Goal: Information Seeking & Learning: Learn about a topic

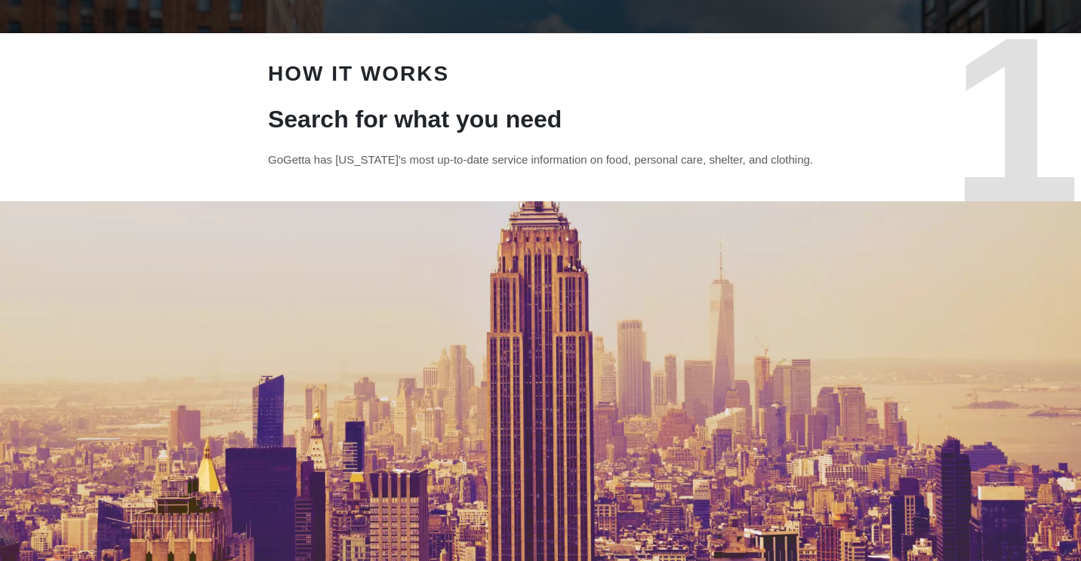
scroll to position [75, 0]
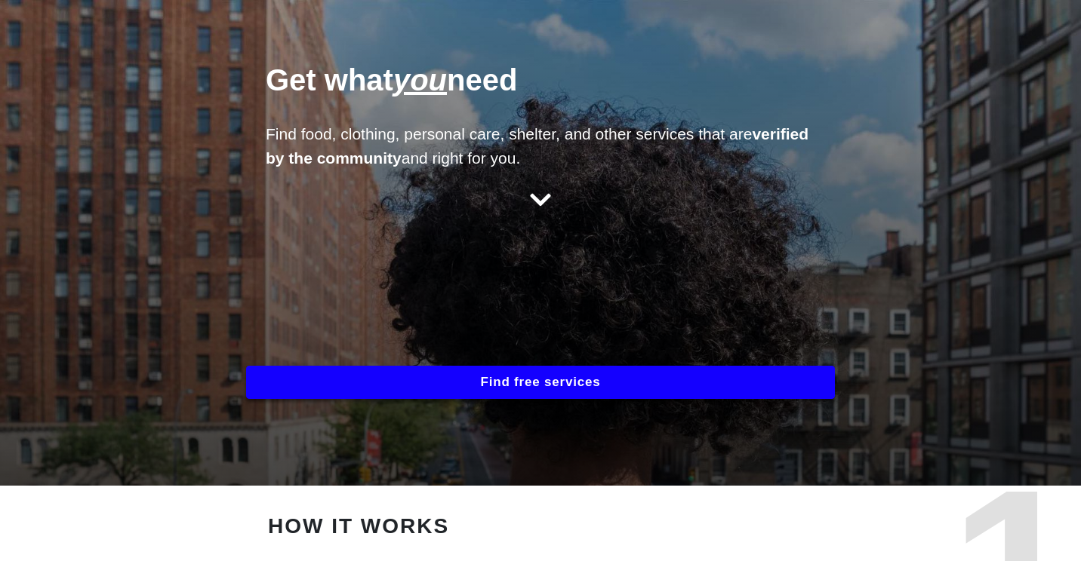
click at [522, 383] on button "Find free services" at bounding box center [540, 382] width 589 height 33
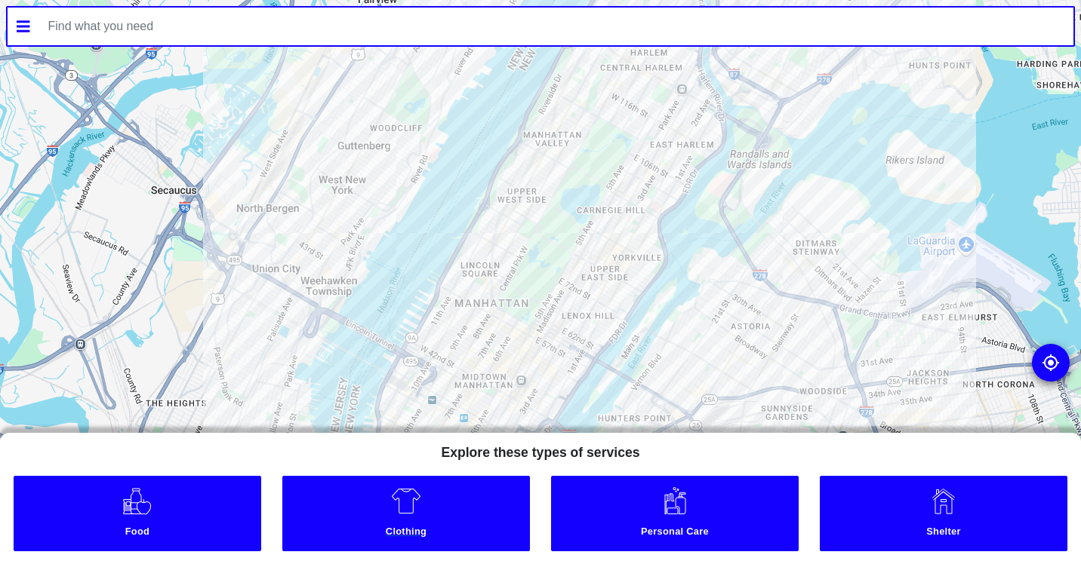
click at [368, 521] on link "Clothing" at bounding box center [406, 513] width 248 height 75
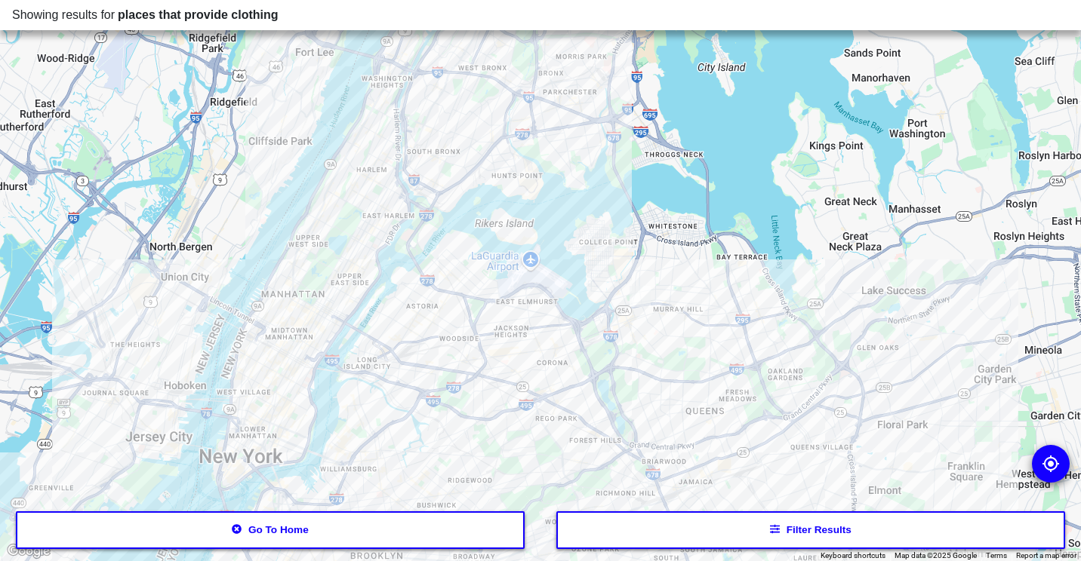
drag, startPoint x: 331, startPoint y: 392, endPoint x: 452, endPoint y: 408, distance: 122.5
click at [452, 408] on div at bounding box center [540, 280] width 1081 height 561
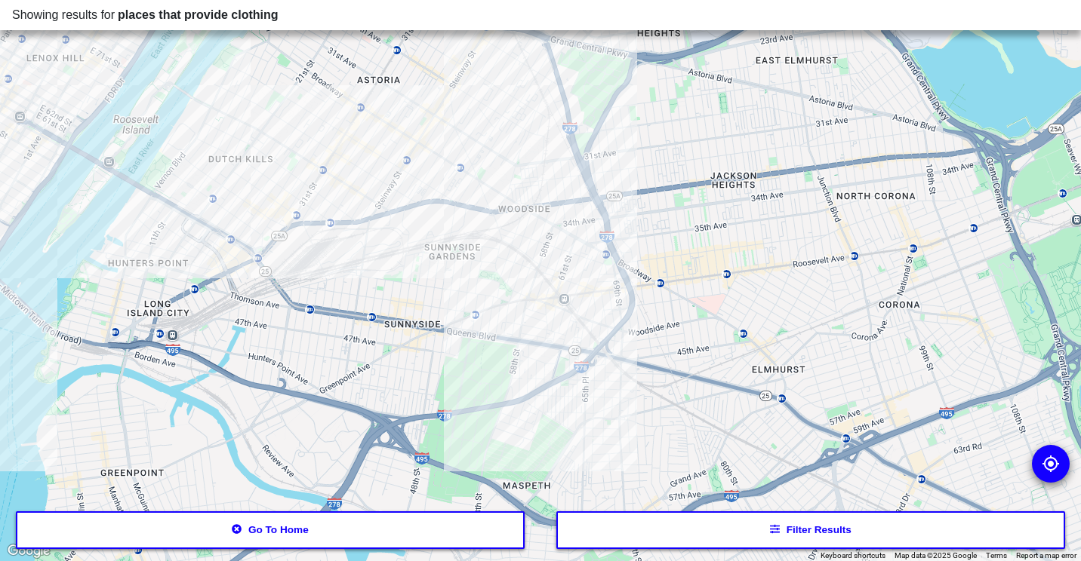
drag, startPoint x: 506, startPoint y: 363, endPoint x: 537, endPoint y: 82, distance: 282.4
click at [537, 82] on div at bounding box center [540, 280] width 1081 height 561
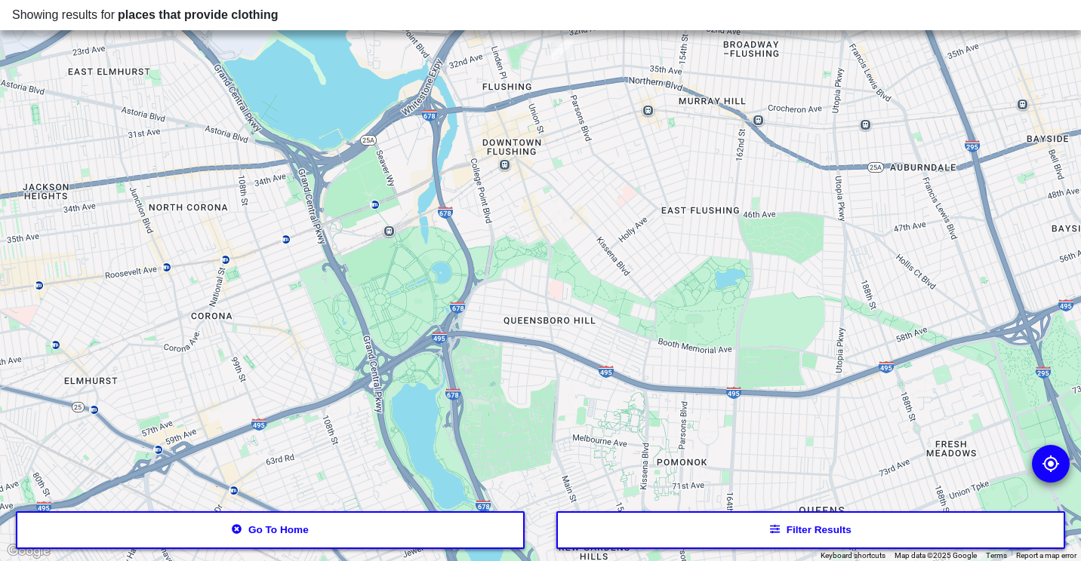
drag, startPoint x: 863, startPoint y: 216, endPoint x: 143, endPoint y: 240, distance: 720.4
click at [143, 240] on div at bounding box center [540, 280] width 1081 height 561
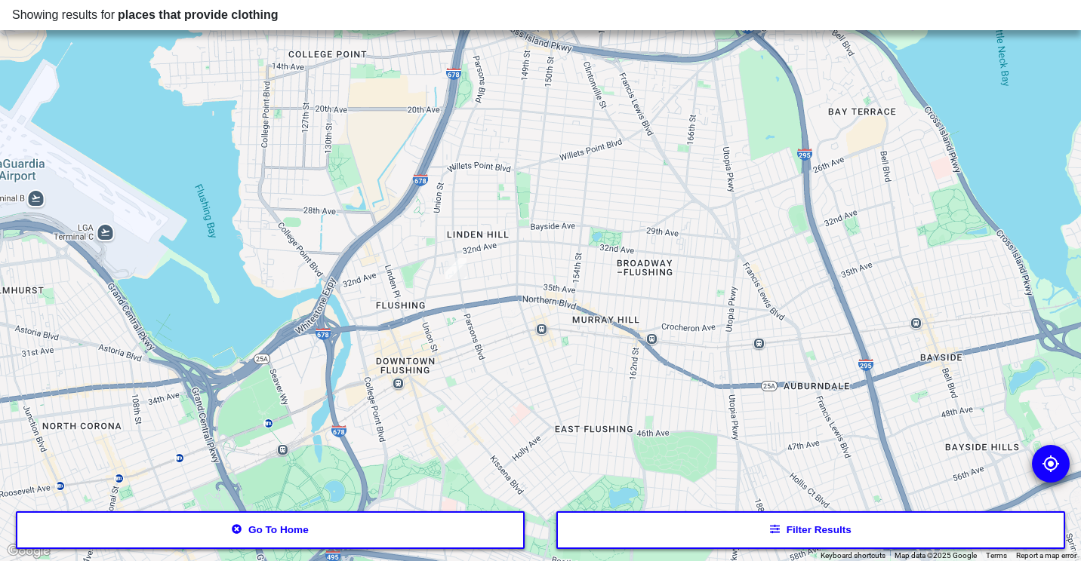
drag, startPoint x: 564, startPoint y: 118, endPoint x: 492, endPoint y: 325, distance: 218.9
click at [492, 325] on div at bounding box center [540, 280] width 1081 height 561
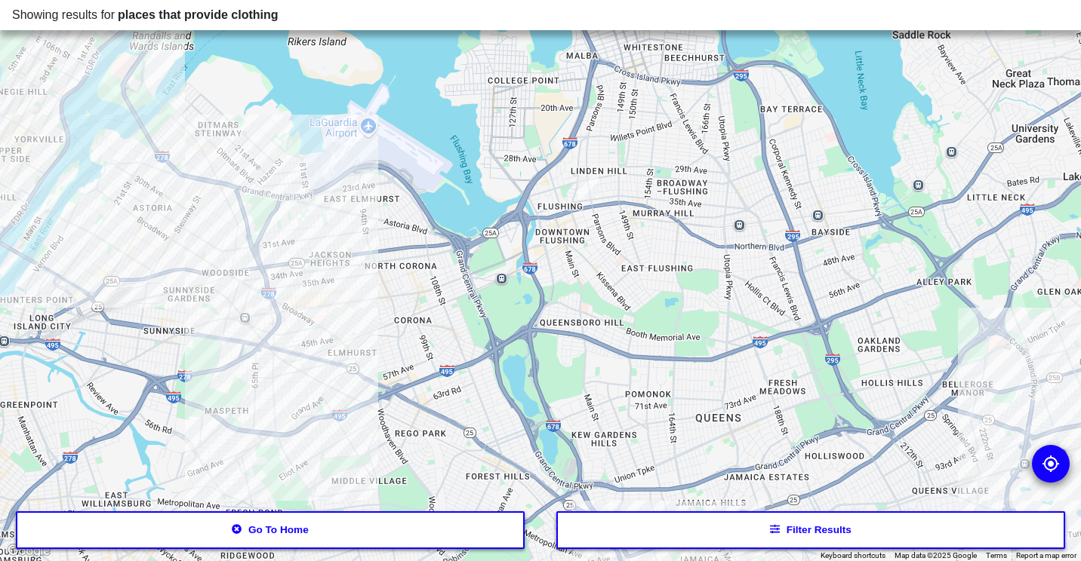
drag, startPoint x: 407, startPoint y: 339, endPoint x: 530, endPoint y: 229, distance: 164.6
click at [530, 229] on div at bounding box center [540, 280] width 1081 height 561
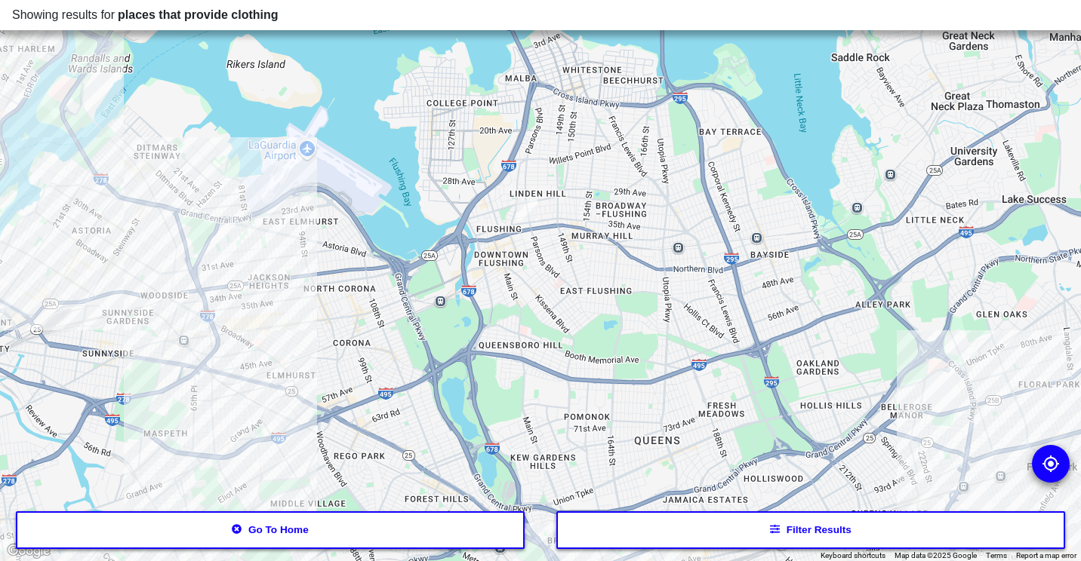
drag, startPoint x: 537, startPoint y: 217, endPoint x: 475, endPoint y: 242, distance: 66.7
click at [475, 242] on div at bounding box center [540, 280] width 1081 height 561
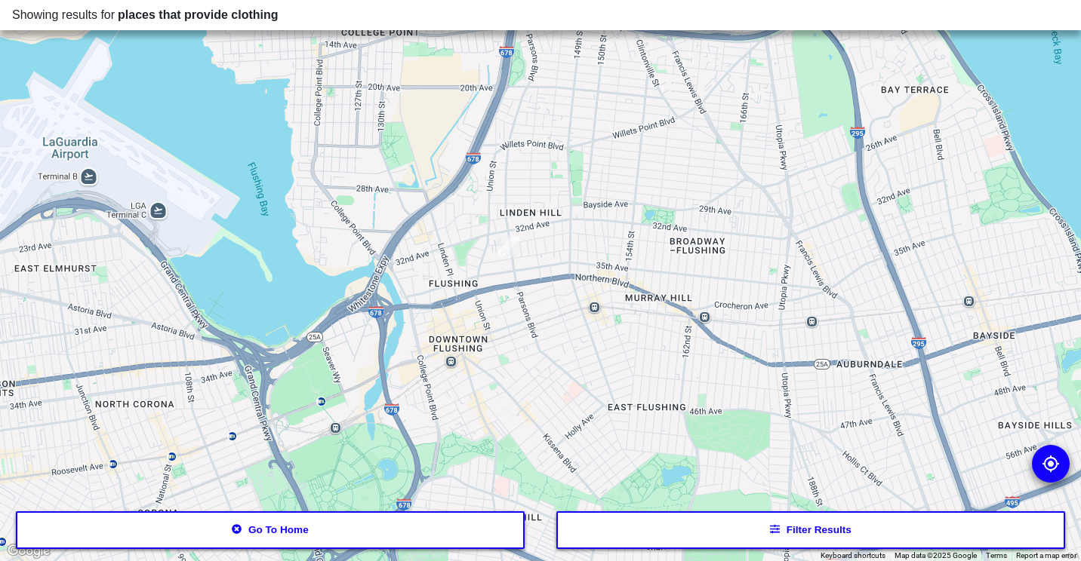
click at [503, 251] on img at bounding box center [508, 246] width 21 height 21
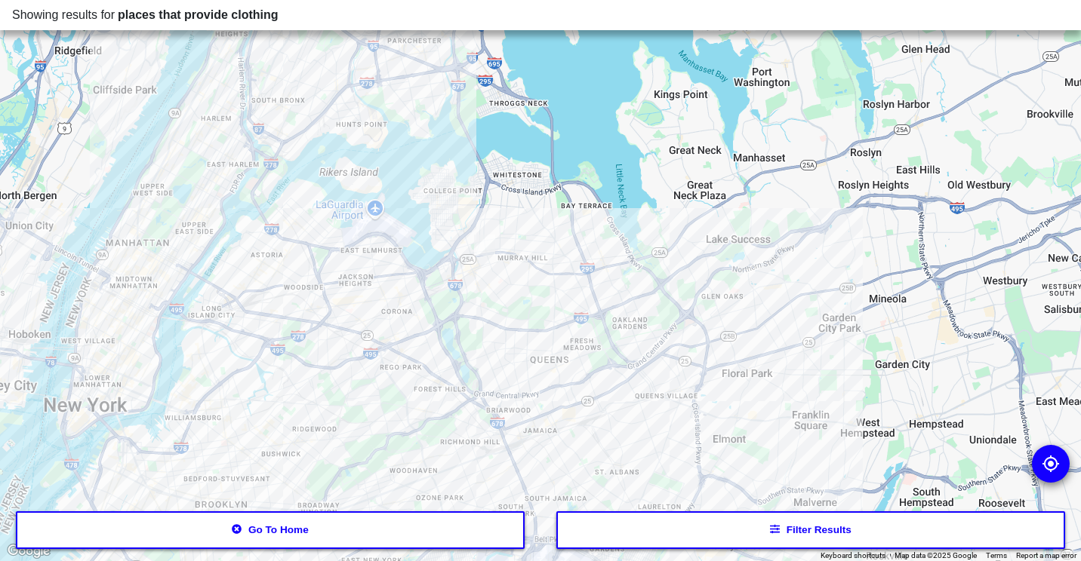
drag, startPoint x: 296, startPoint y: 301, endPoint x: 332, endPoint y: 276, distance: 44.0
click at [332, 276] on div at bounding box center [540, 280] width 1081 height 561
click at [314, 297] on div at bounding box center [540, 280] width 1081 height 561
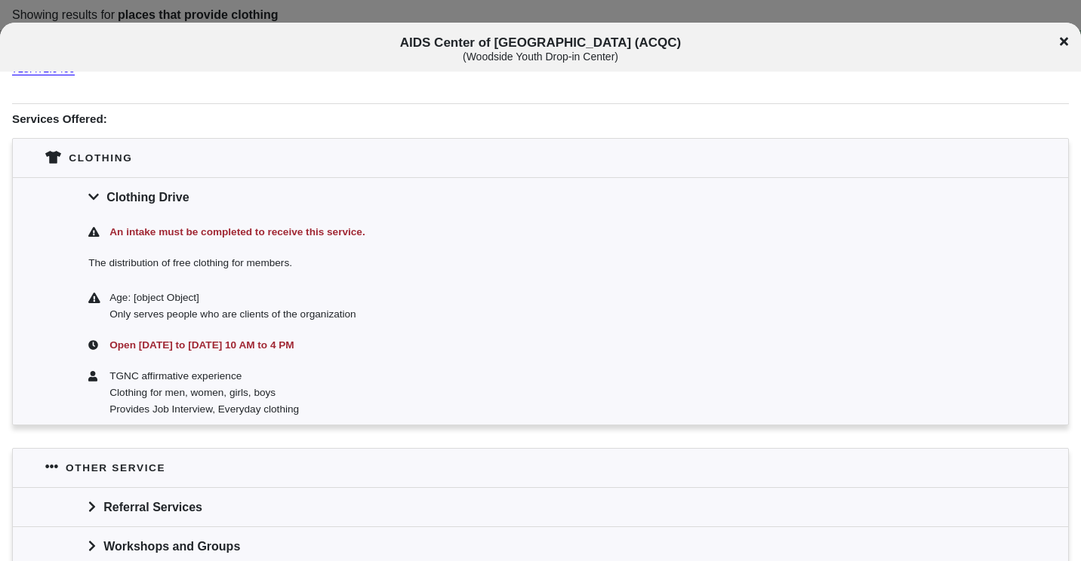
scroll to position [377, 0]
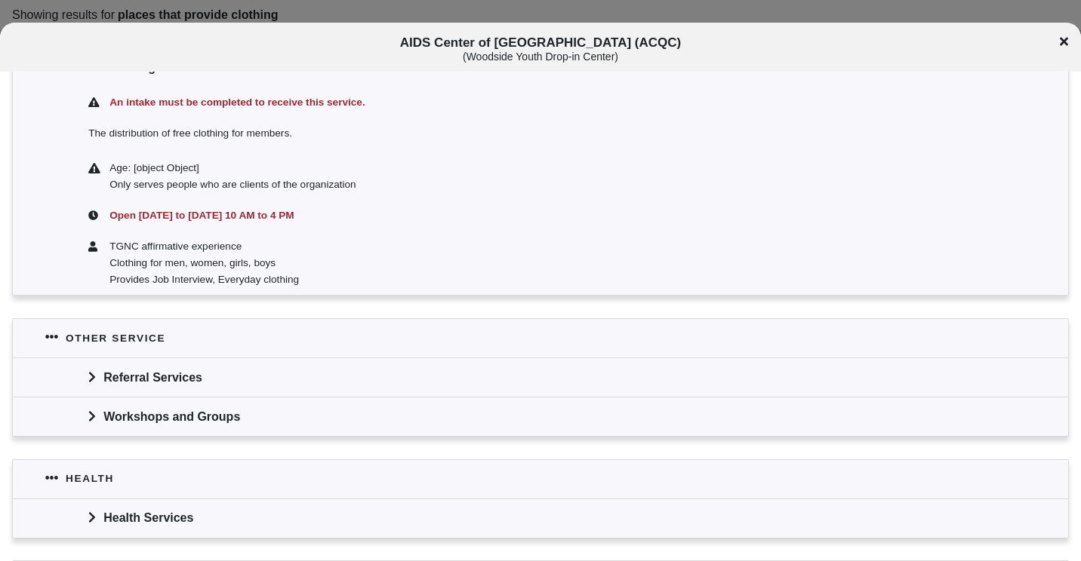
click at [37, 259] on div "TGNC affirmative experience Clothing for men, women, girls, boys Provides Job I…" at bounding box center [540, 263] width 1055 height 64
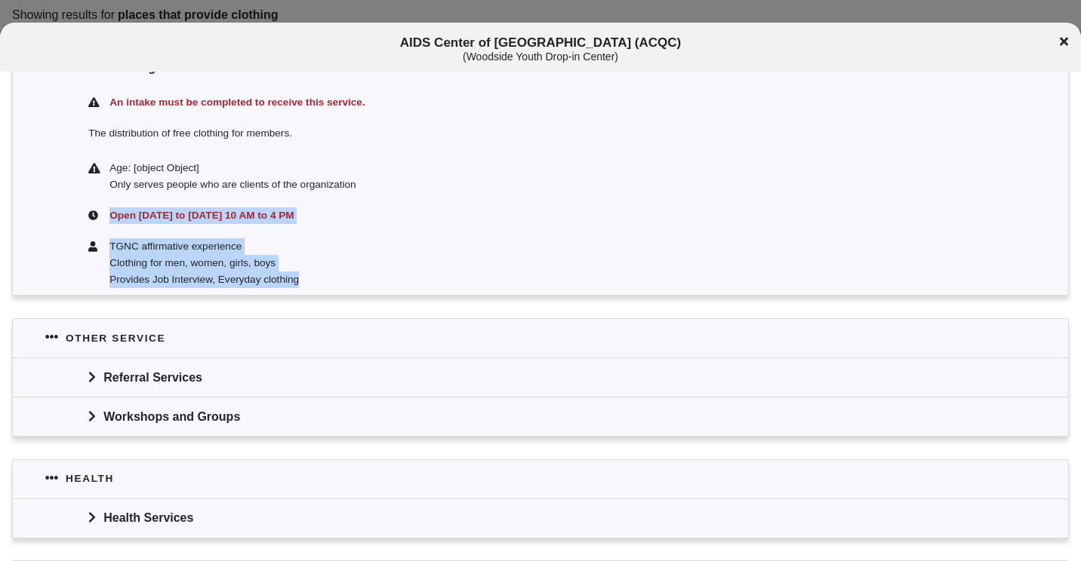
drag, startPoint x: 309, startPoint y: 280, endPoint x: 381, endPoint y: 180, distance: 122.7
click at [381, 180] on div "An intake must be completed to receive this service. The distribution of free c…" at bounding box center [540, 191] width 1055 height 208
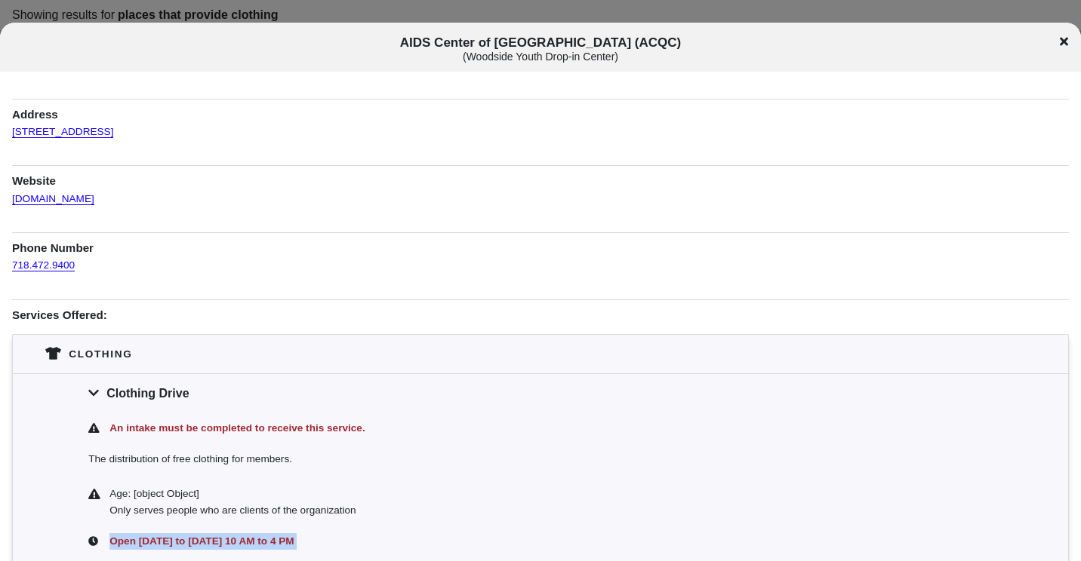
scroll to position [75, 0]
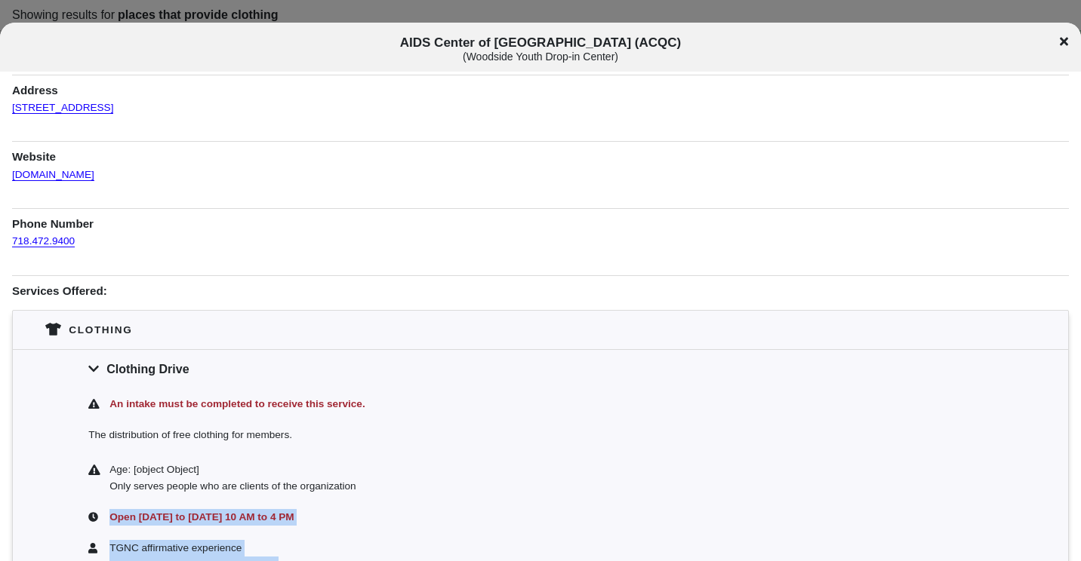
copy div "Open [DATE] to [DATE] 10 AM to 4 PM TGNC affirmative experience Clothing for me…"
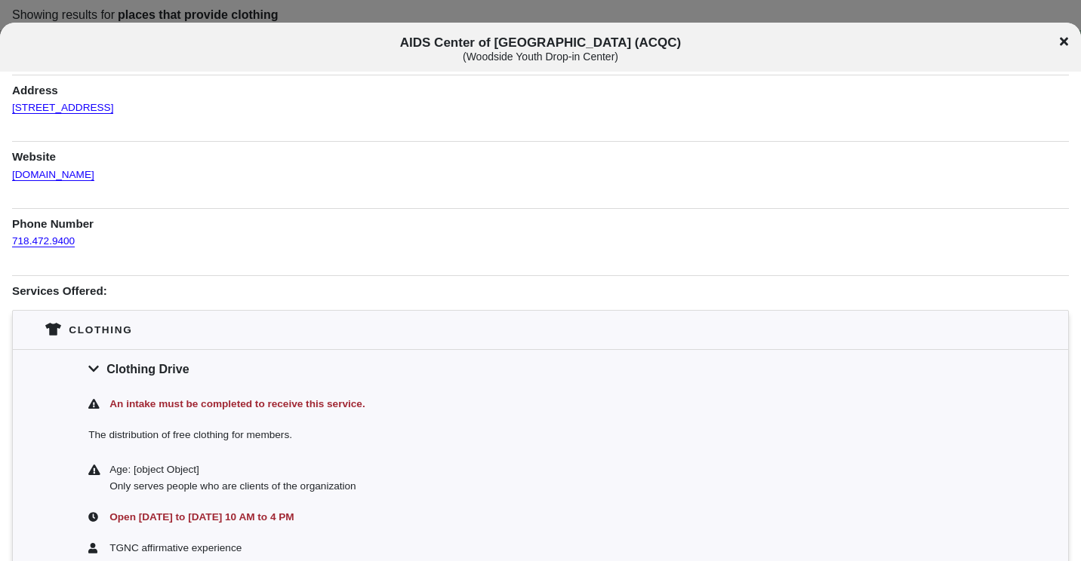
click at [22, 424] on div "The distribution of free clothing for members." at bounding box center [540, 437] width 1055 height 35
drag, startPoint x: 223, startPoint y: 109, endPoint x: 10, endPoint y: 87, distance: 214.7
click at [10, 87] on div "Information was updated [DATE] . Health & Other service & Mobile Pantry & Showe…" at bounding box center [540, 571] width 1081 height 1133
copy div "Address [STREET_ADDRESS]"
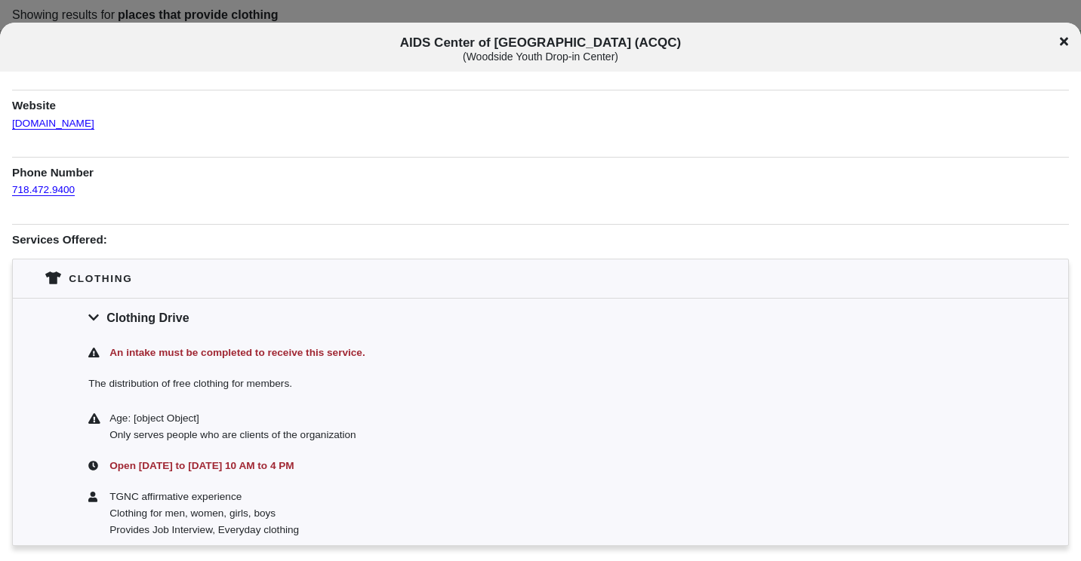
scroll to position [151, 0]
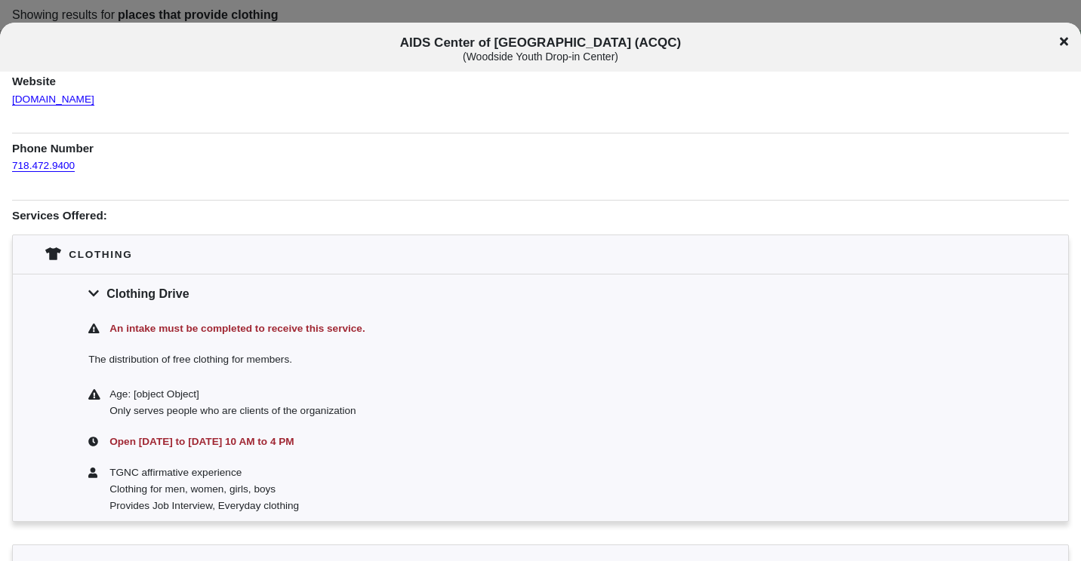
click at [100, 295] on div "Clothing Drive" at bounding box center [540, 293] width 1055 height 39
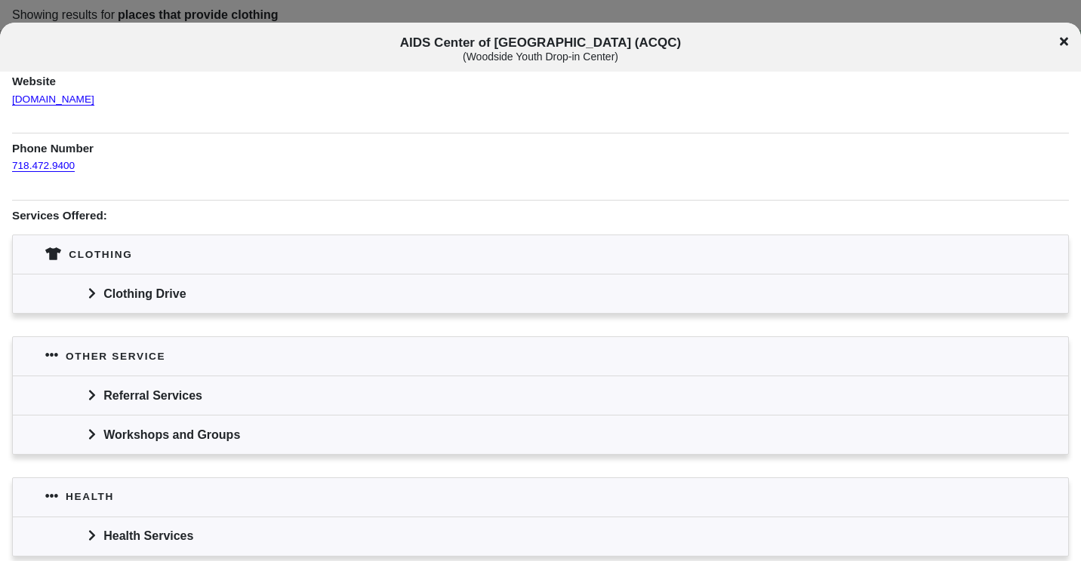
click at [100, 295] on div "Clothing Drive" at bounding box center [540, 293] width 1055 height 39
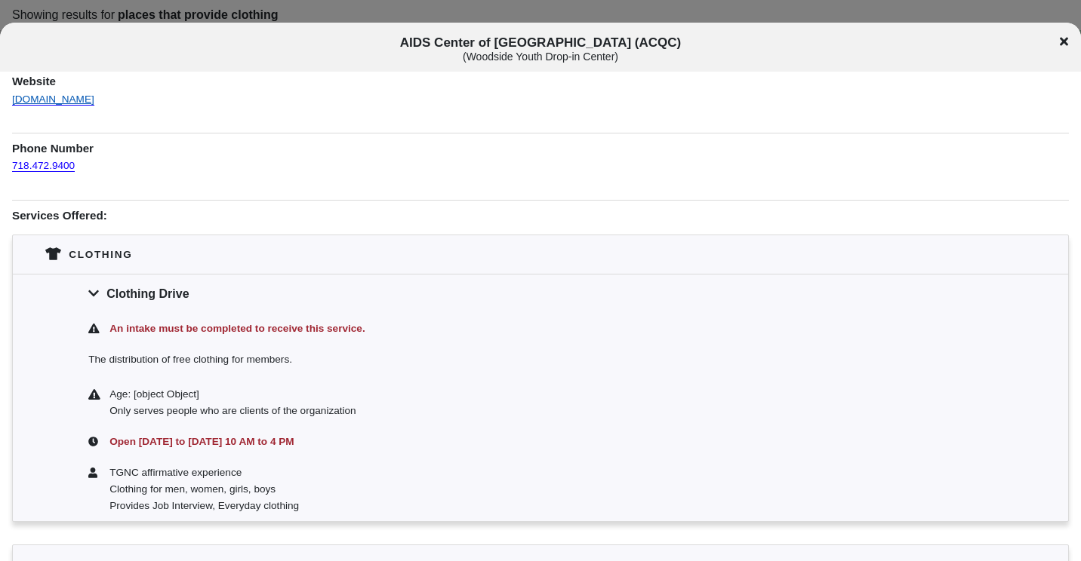
click at [34, 102] on link "[DOMAIN_NAME]" at bounding box center [53, 93] width 82 height 23
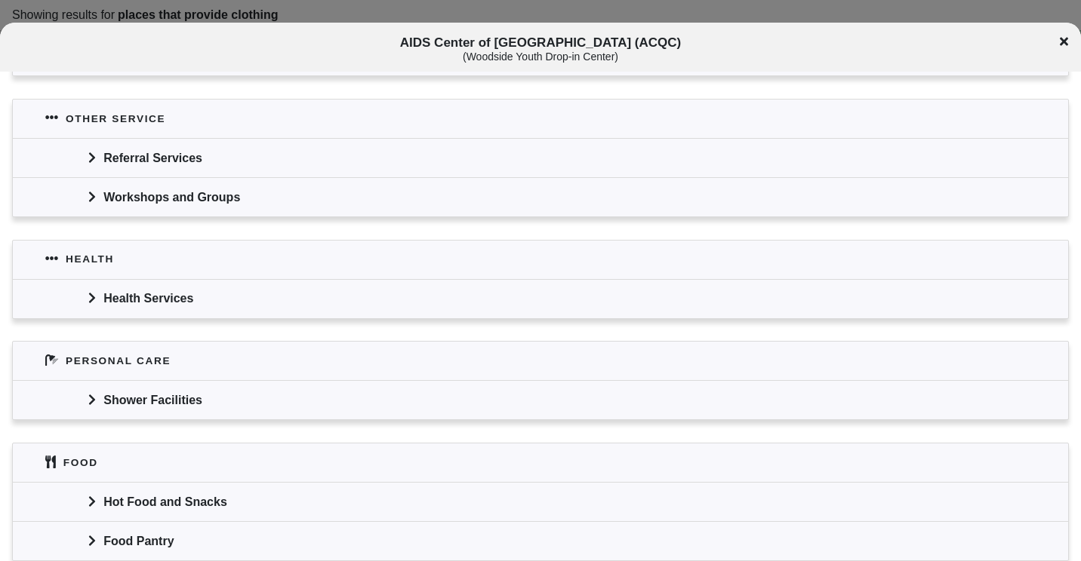
scroll to position [679, 0]
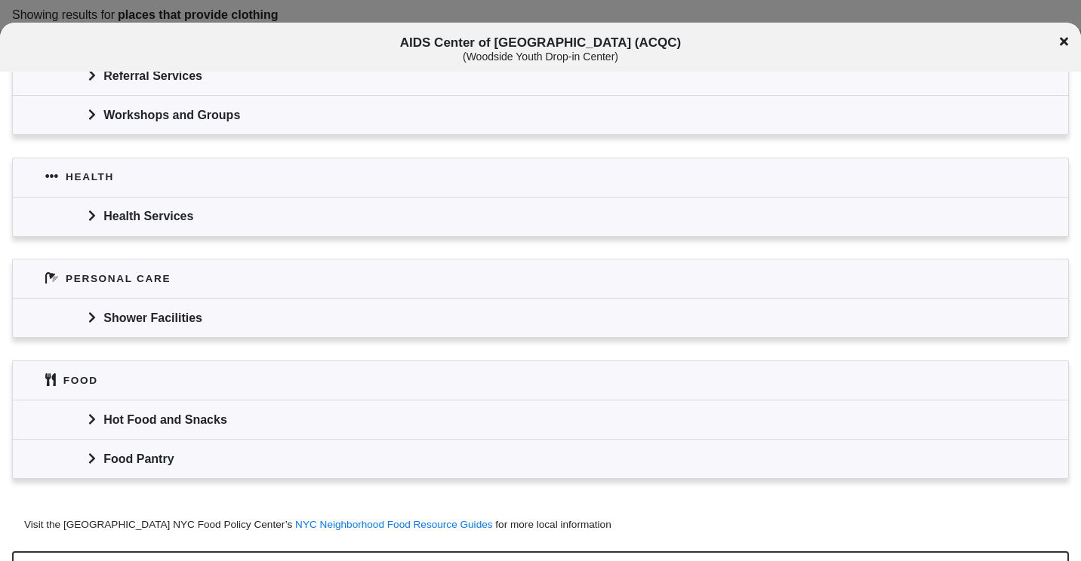
click at [93, 324] on icon at bounding box center [92, 318] width 8 height 12
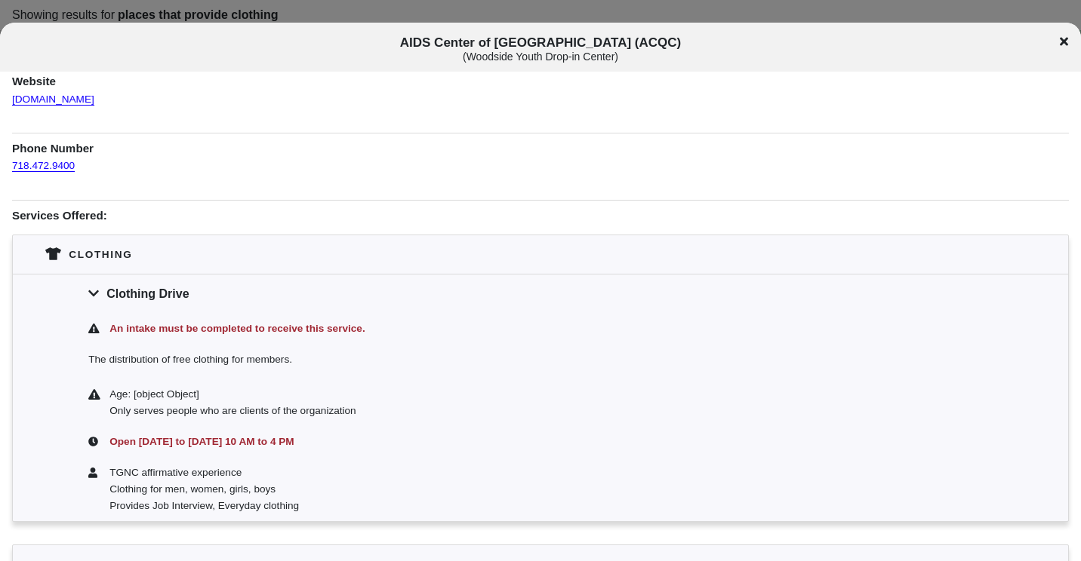
scroll to position [302, 0]
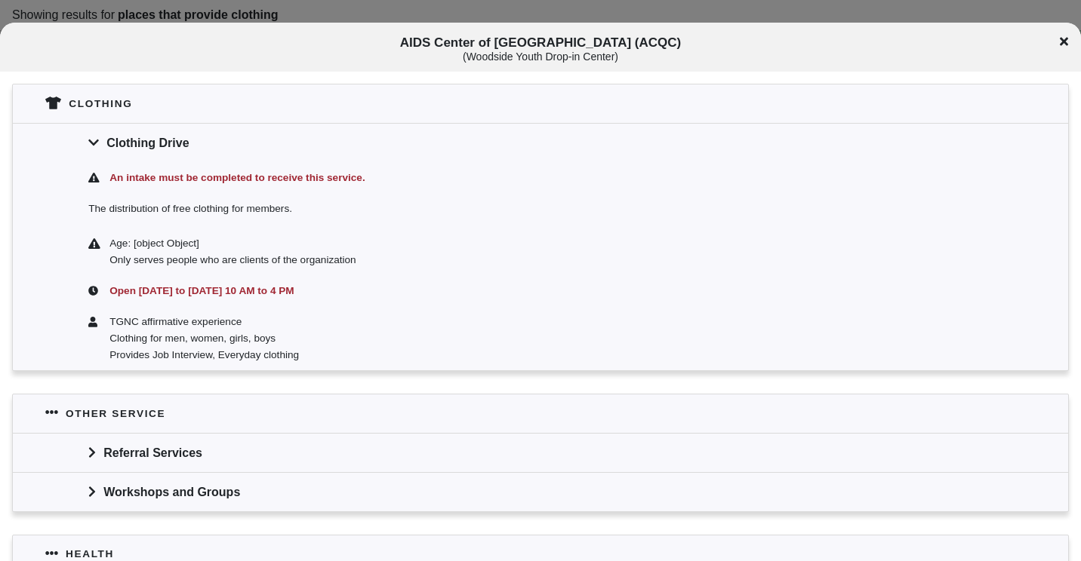
click at [101, 455] on div "Referral Services" at bounding box center [540, 452] width 1055 height 39
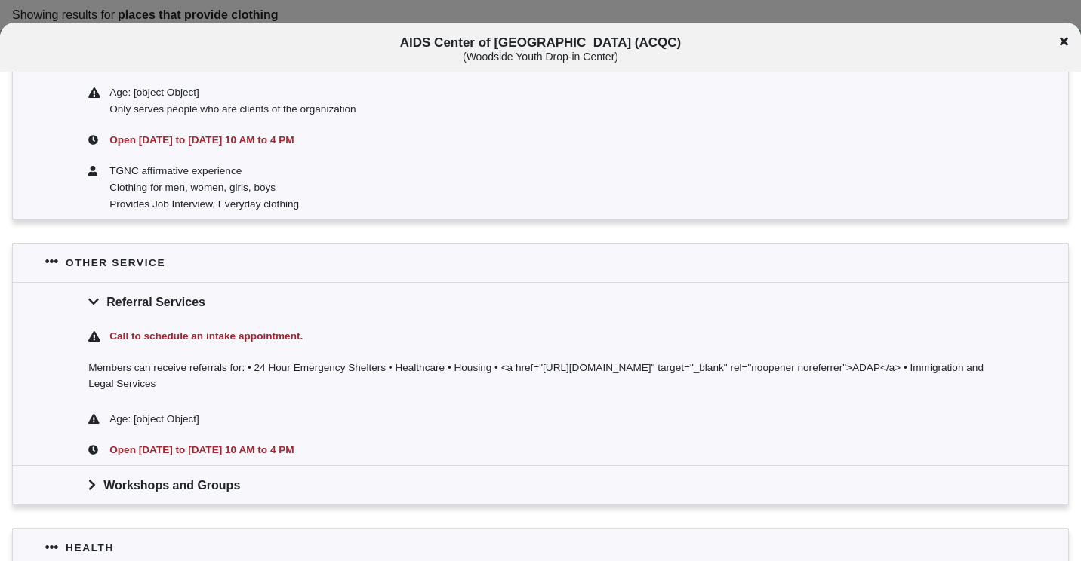
scroll to position [528, 0]
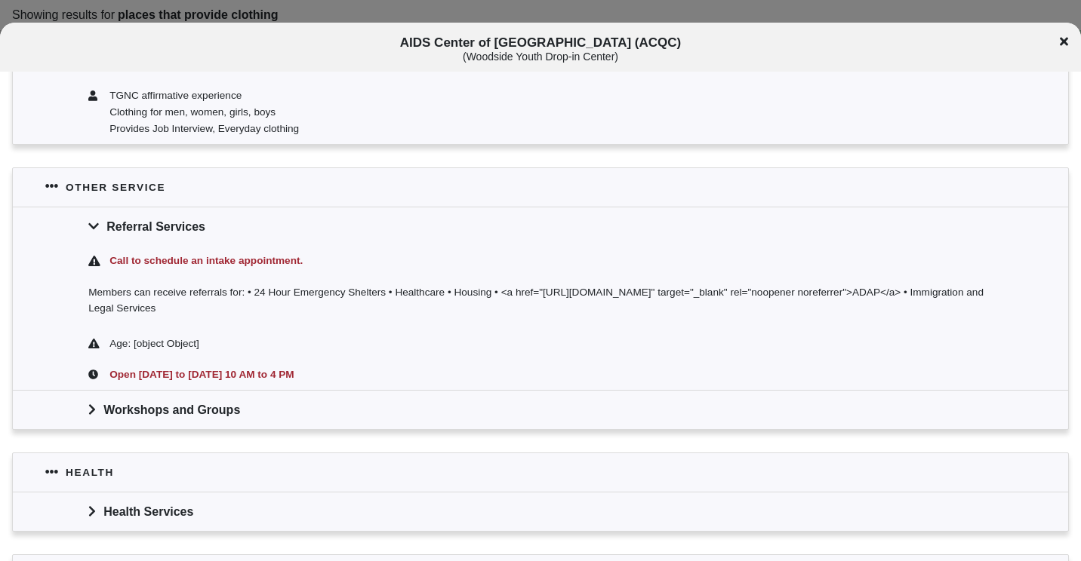
click at [84, 404] on div "Workshops and Groups" at bounding box center [540, 409] width 1055 height 39
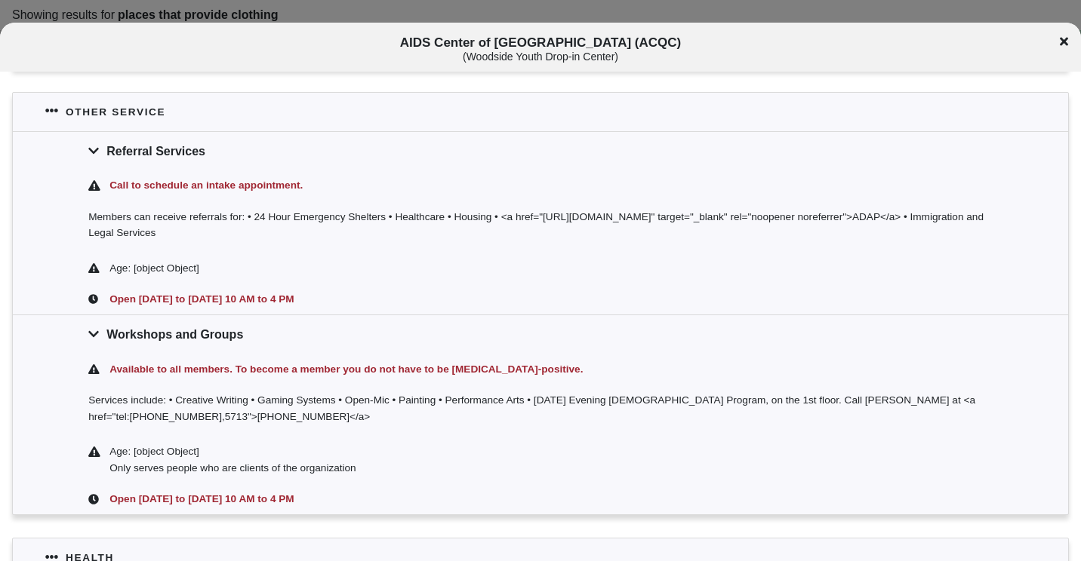
scroll to position [755, 0]
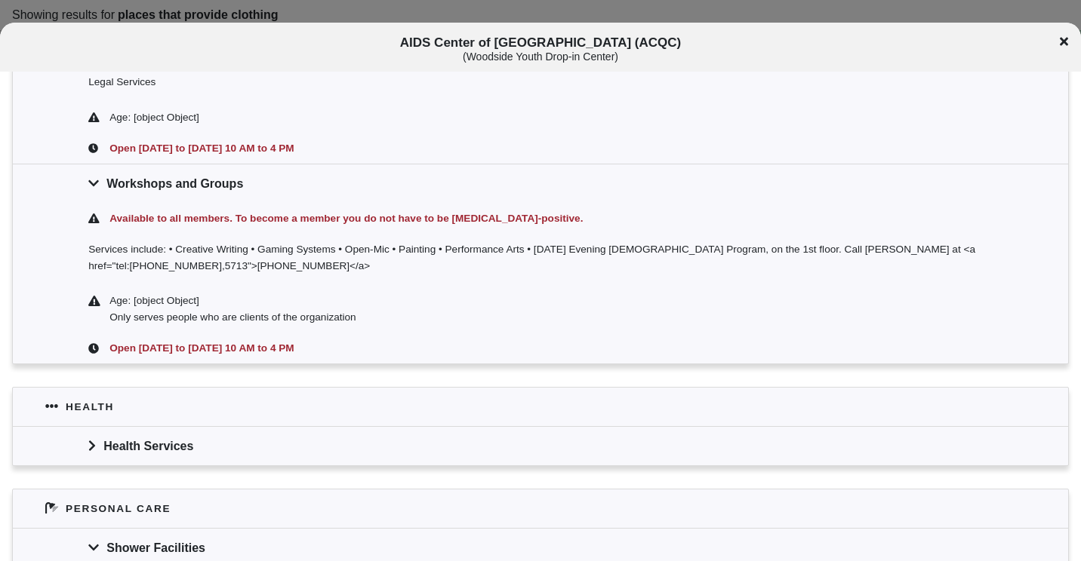
click at [122, 445] on div "Health Services" at bounding box center [540, 445] width 1055 height 39
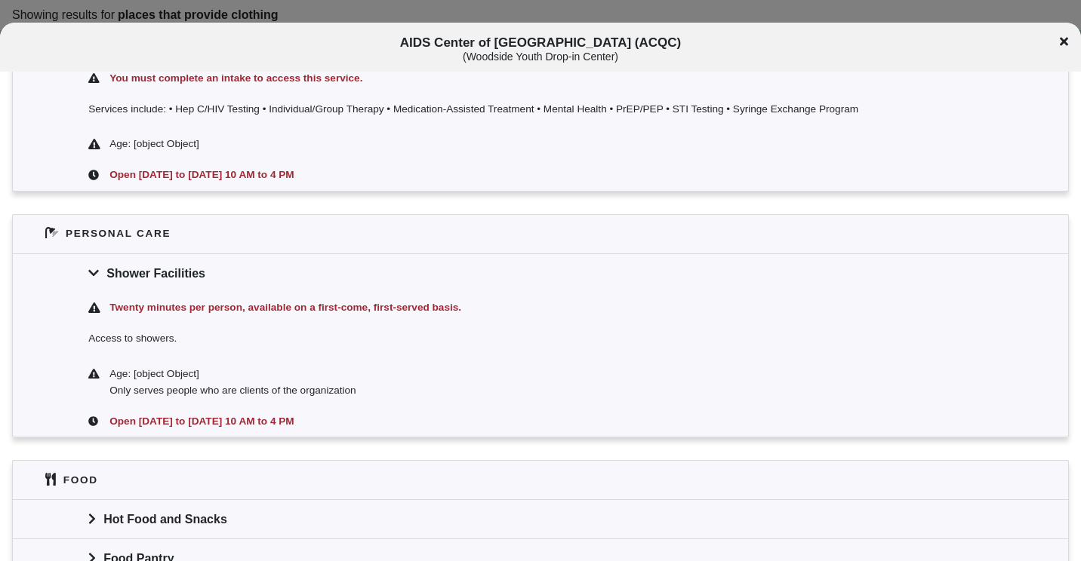
scroll to position [1283, 0]
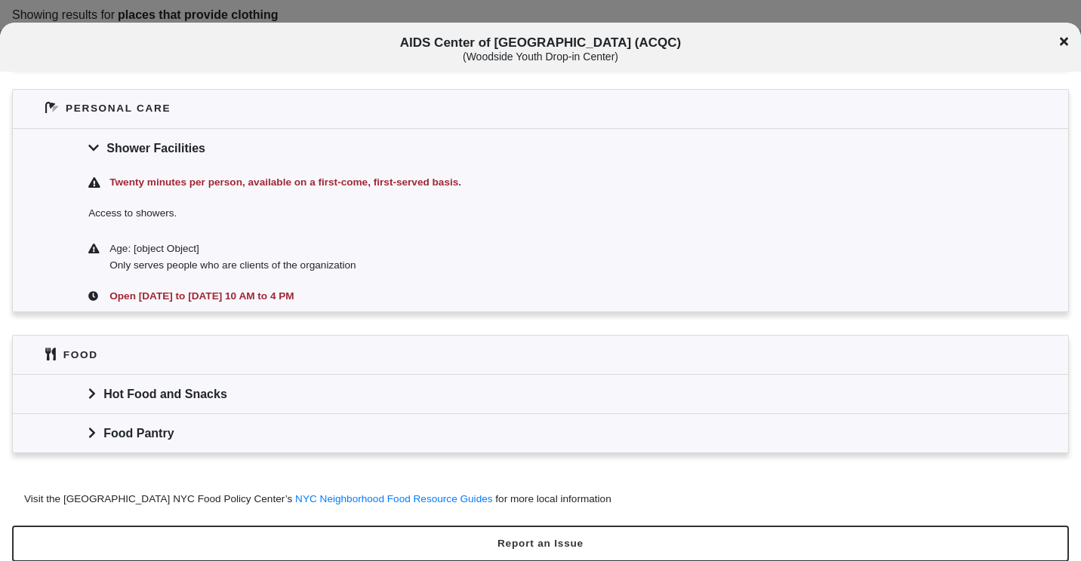
click at [220, 382] on div "Hot Food and Snacks" at bounding box center [540, 393] width 1055 height 39
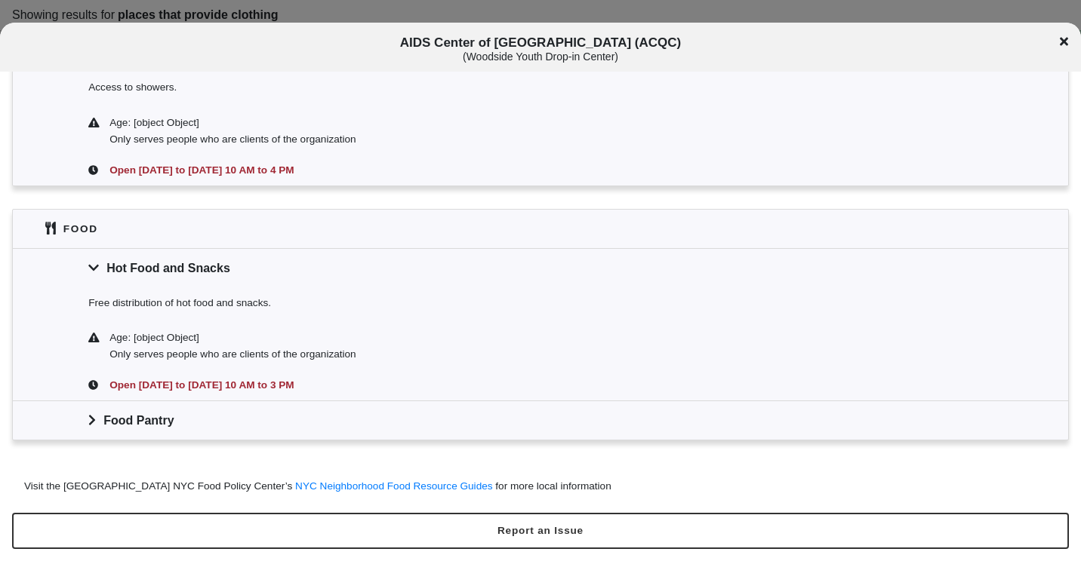
scroll to position [1410, 0]
click at [1065, 43] on icon at bounding box center [1064, 41] width 8 height 8
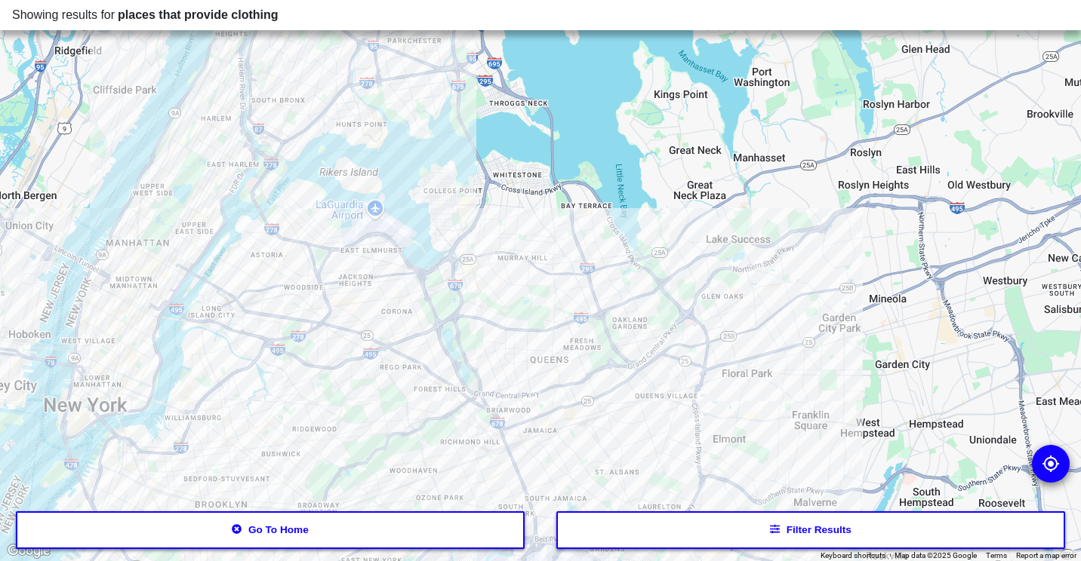
click at [275, 250] on div at bounding box center [540, 280] width 1081 height 561
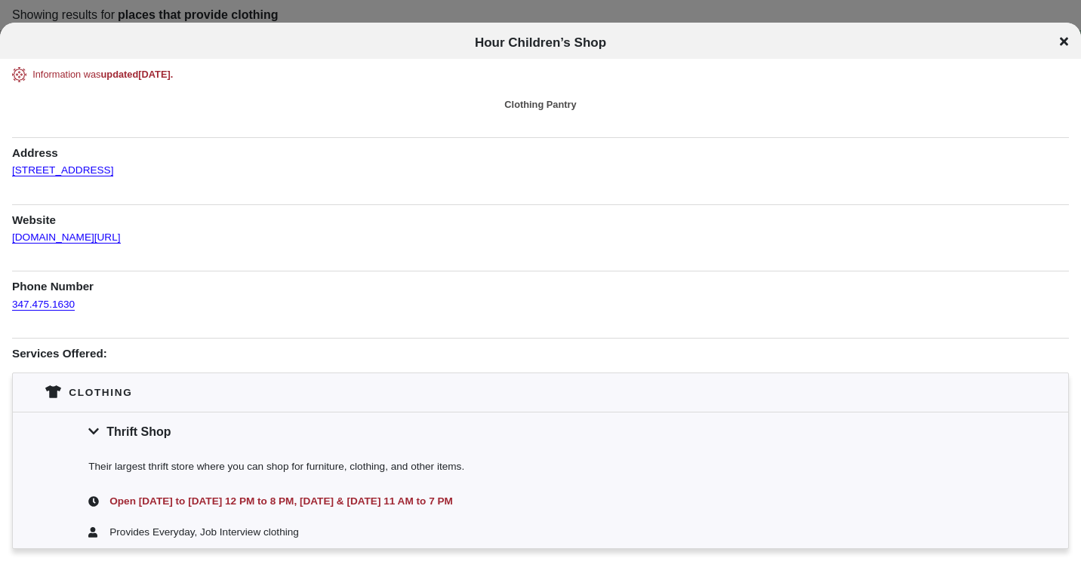
click at [1068, 42] on div "Hour Children’s Shop" at bounding box center [540, 42] width 1081 height 15
click at [1052, 38] on div "Hour Children’s Shop" at bounding box center [540, 42] width 1081 height 15
click at [1057, 44] on div "Hour Children’s Shop" at bounding box center [540, 42] width 1081 height 15
click at [1061, 43] on icon at bounding box center [1064, 41] width 8 height 8
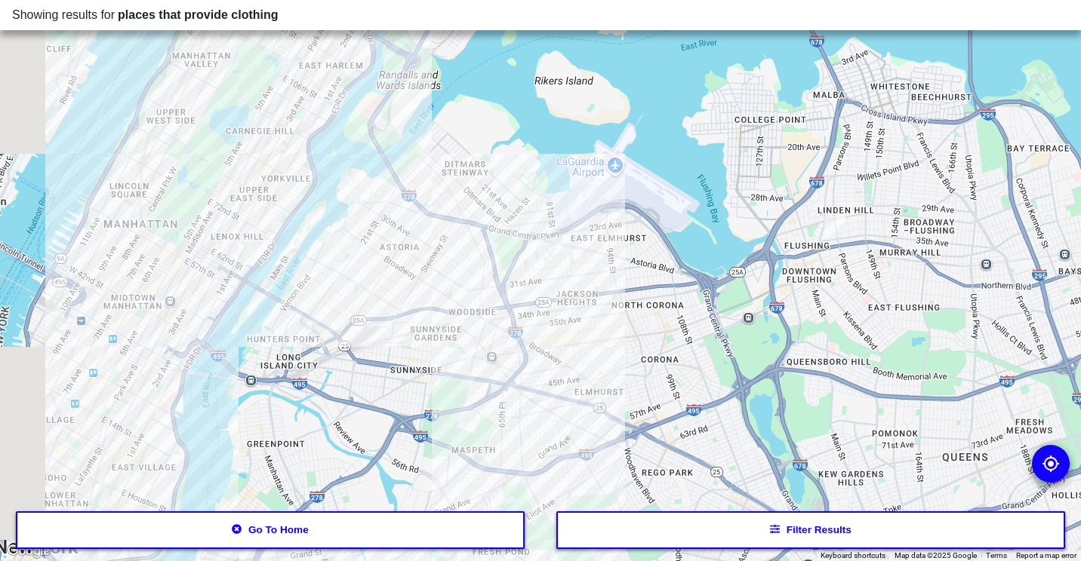
drag, startPoint x: 357, startPoint y: 324, endPoint x: 597, endPoint y: 404, distance: 253.2
click at [597, 404] on div at bounding box center [540, 280] width 1081 height 561
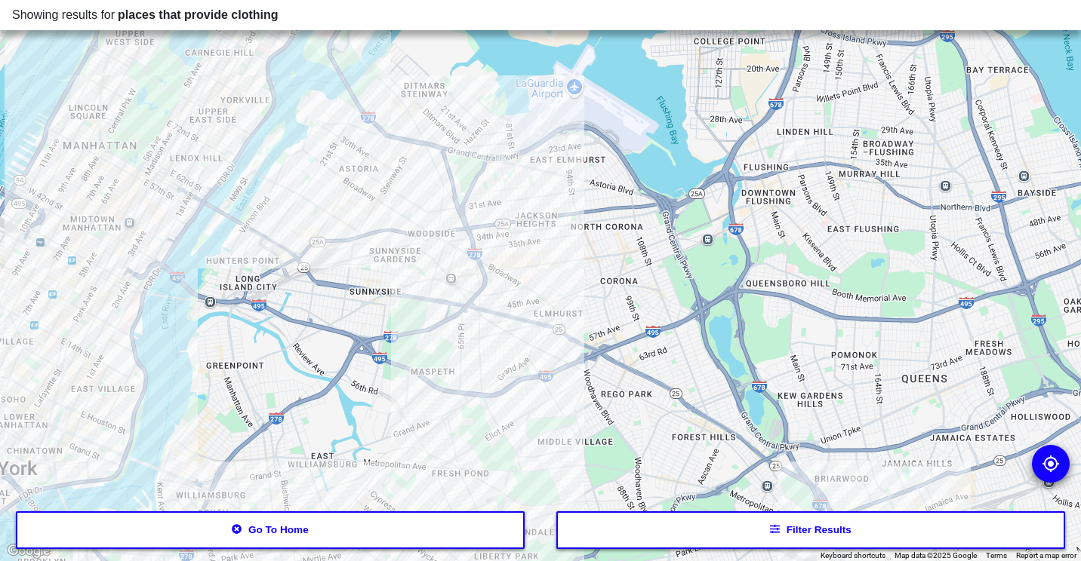
drag, startPoint x: 424, startPoint y: 309, endPoint x: 305, endPoint y: 210, distance: 155.4
click at [305, 210] on div at bounding box center [540, 280] width 1081 height 561
click at [399, 134] on div at bounding box center [540, 280] width 1081 height 561
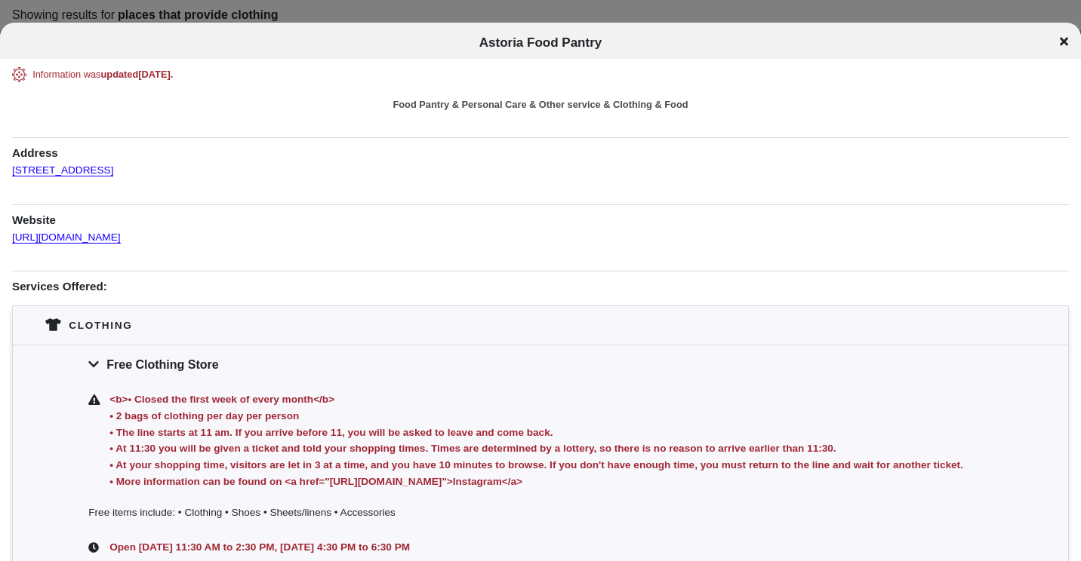
click at [178, 348] on div "Free Clothing Store" at bounding box center [540, 364] width 1055 height 39
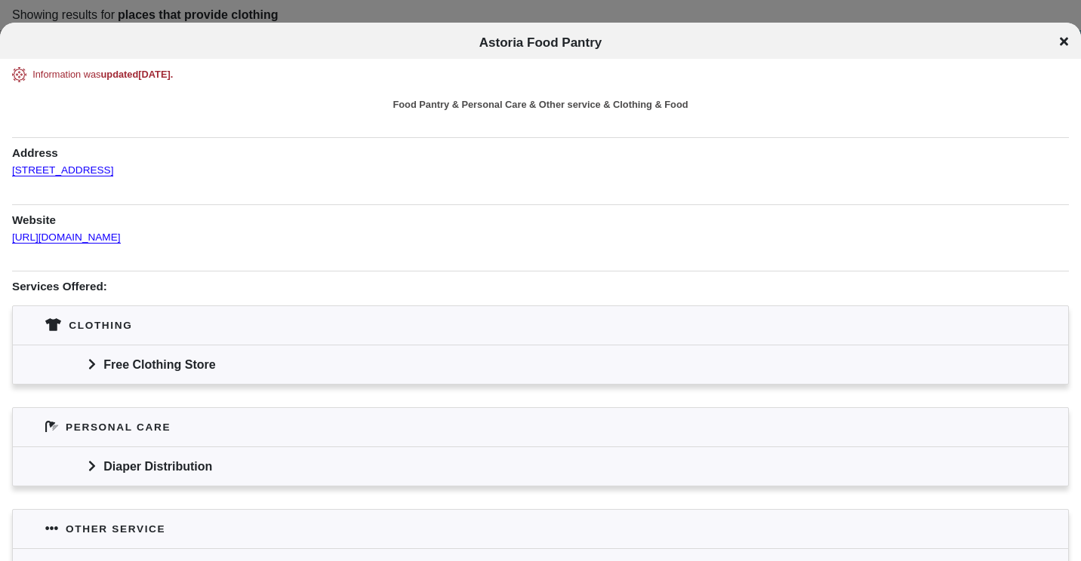
click at [176, 348] on div "Free Clothing Store" at bounding box center [540, 364] width 1055 height 39
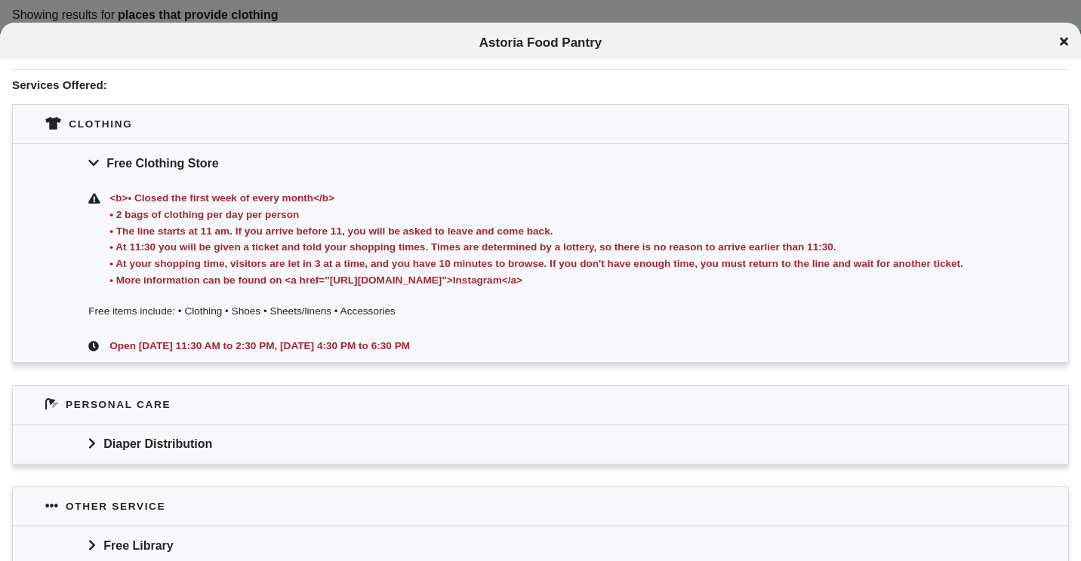
scroll to position [226, 0]
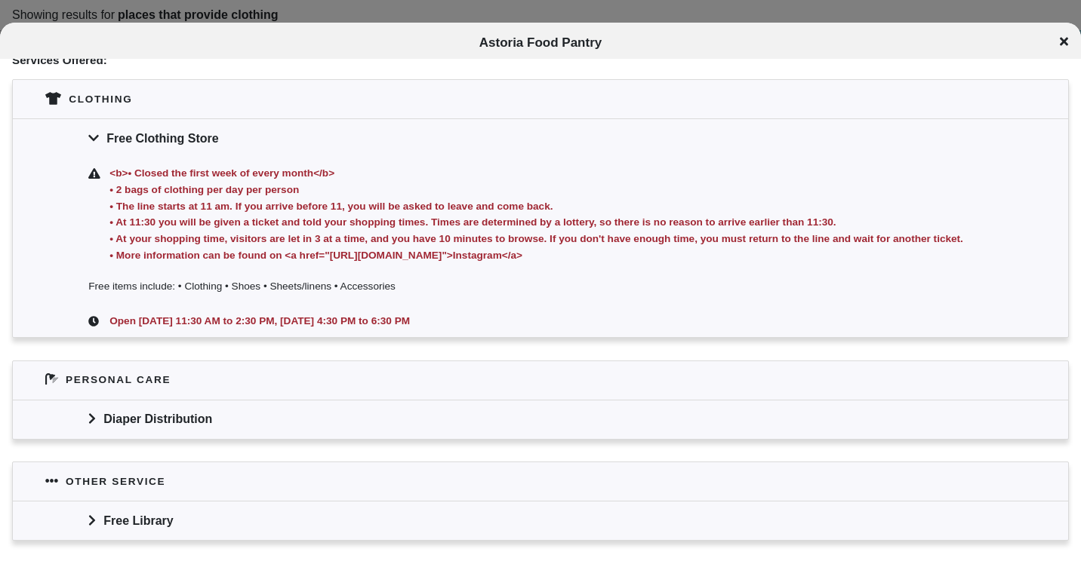
click at [175, 423] on div "Diaper Distribution" at bounding box center [540, 419] width 1055 height 39
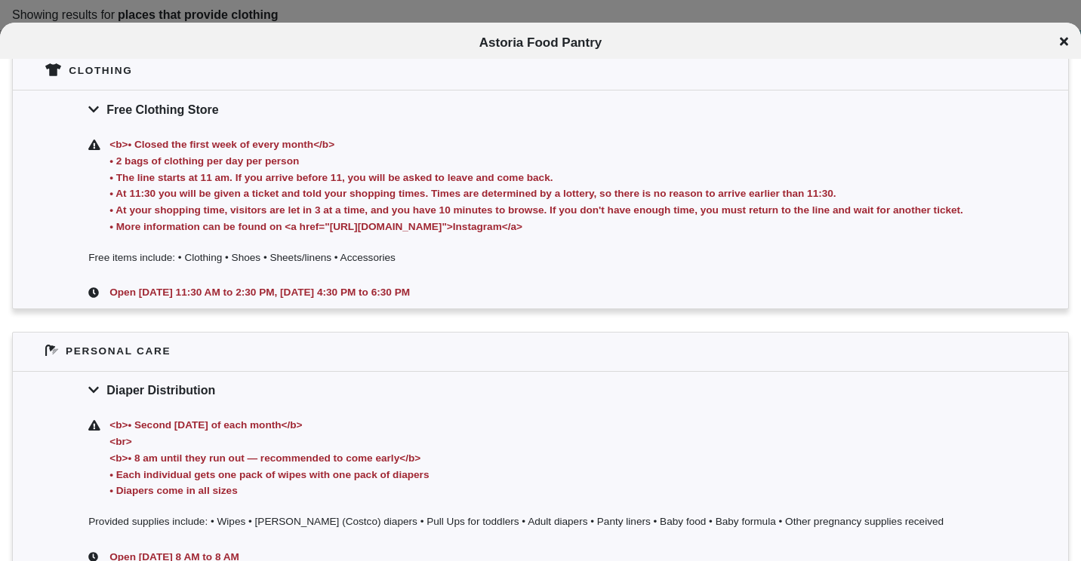
scroll to position [302, 0]
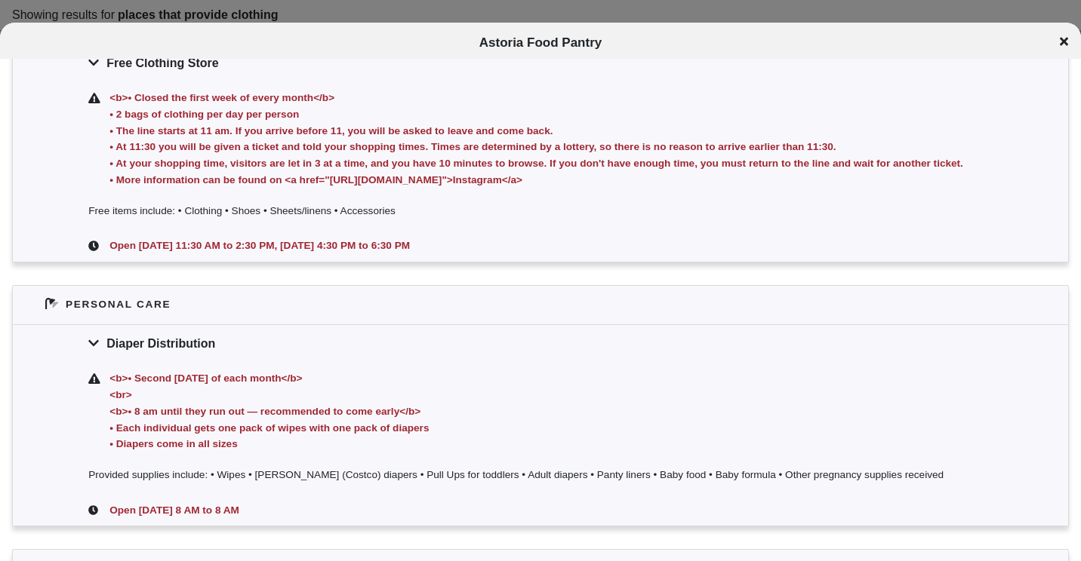
click at [208, 274] on div "Information was updated [DATE] . Food Pantry & Personal Care & Other service & …" at bounding box center [540, 267] width 1057 height 1004
drag, startPoint x: 493, startPoint y: 245, endPoint x: 484, endPoint y: 245, distance: 9.1
click at [484, 245] on div "Open [DATE] 11:30 AM to 2:30 PM, [DATE] 4:30 PM to 6:30 PM" at bounding box center [549, 246] width 886 height 17
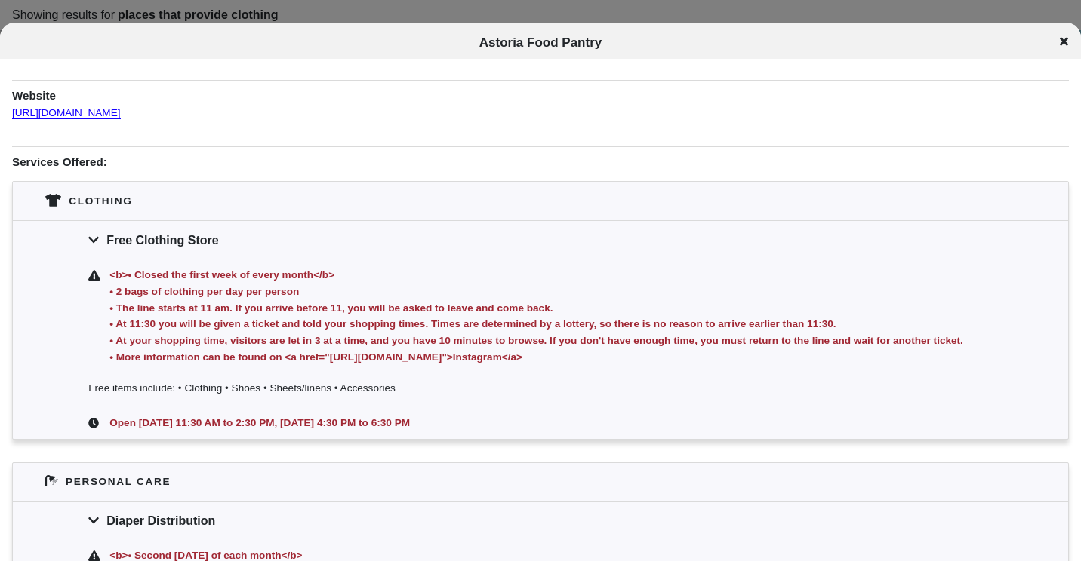
scroll to position [151, 0]
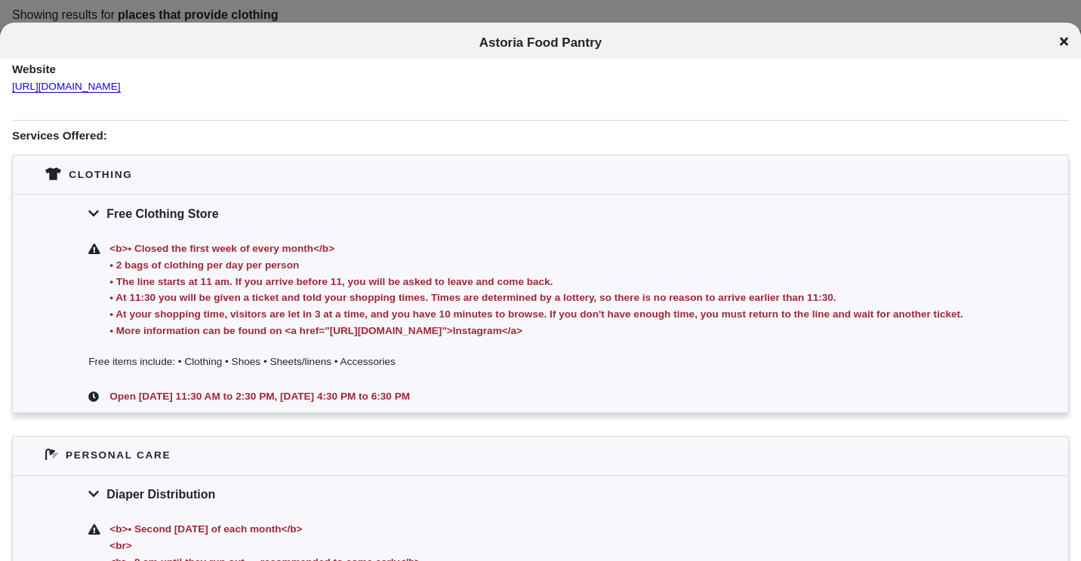
drag, startPoint x: 458, startPoint y: 398, endPoint x: 97, endPoint y: 404, distance: 361.5
click at [97, 404] on div "Open [DATE] 11:30 AM to 2:30 PM, [DATE] 4:30 PM to 6:30 PM" at bounding box center [540, 397] width 1055 height 31
drag, startPoint x: 97, startPoint y: 404, endPoint x: 156, endPoint y: 404, distance: 59.6
copy div "Open [DATE] 11:30 AM to 2:30 PM, [DATE] 4:30 PM to 6:30 PM"
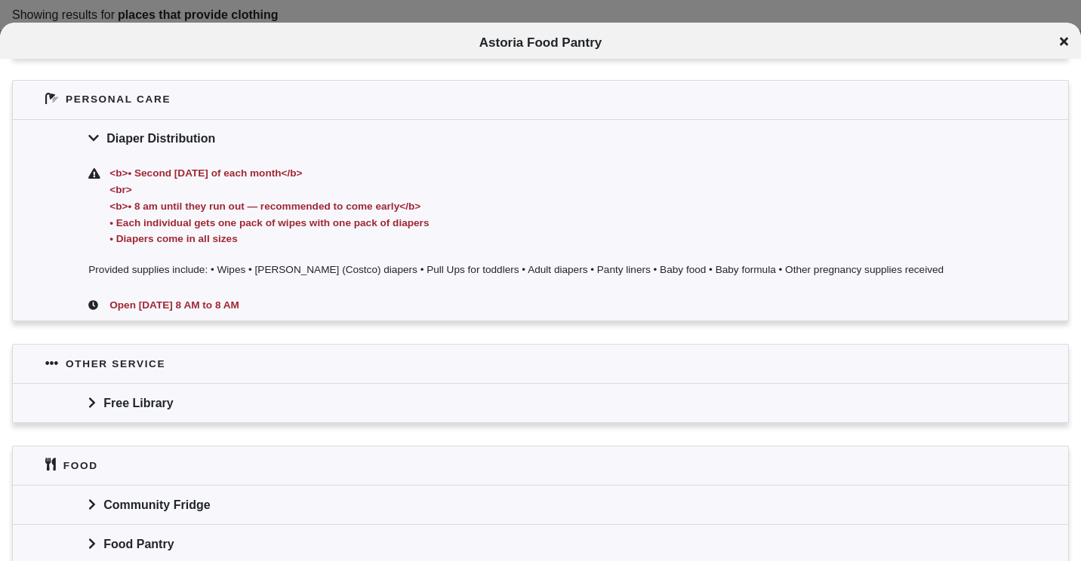
scroll to position [583, 0]
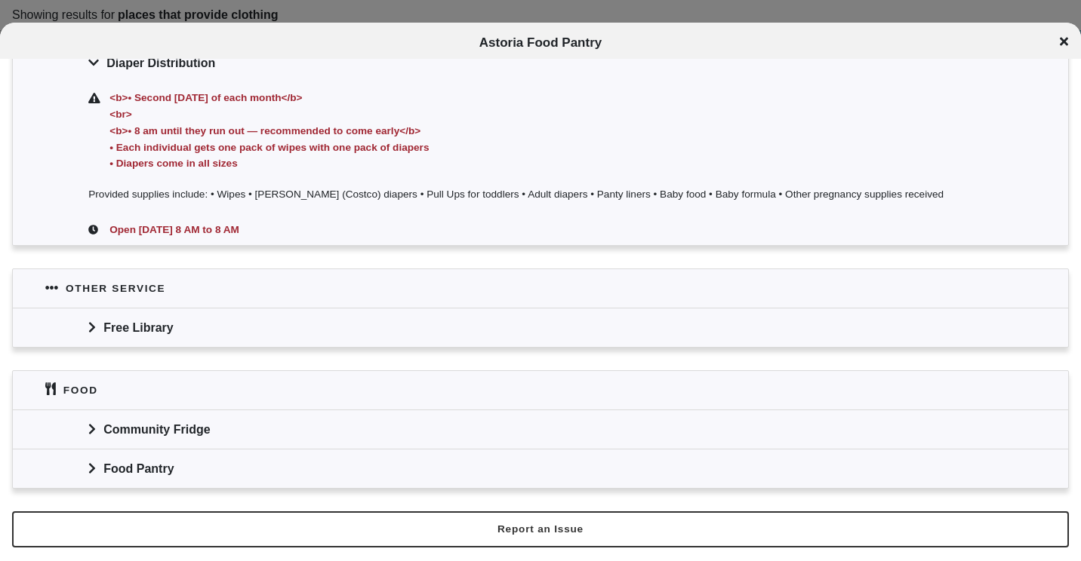
click at [171, 433] on div "Community Fridge" at bounding box center [540, 429] width 1055 height 39
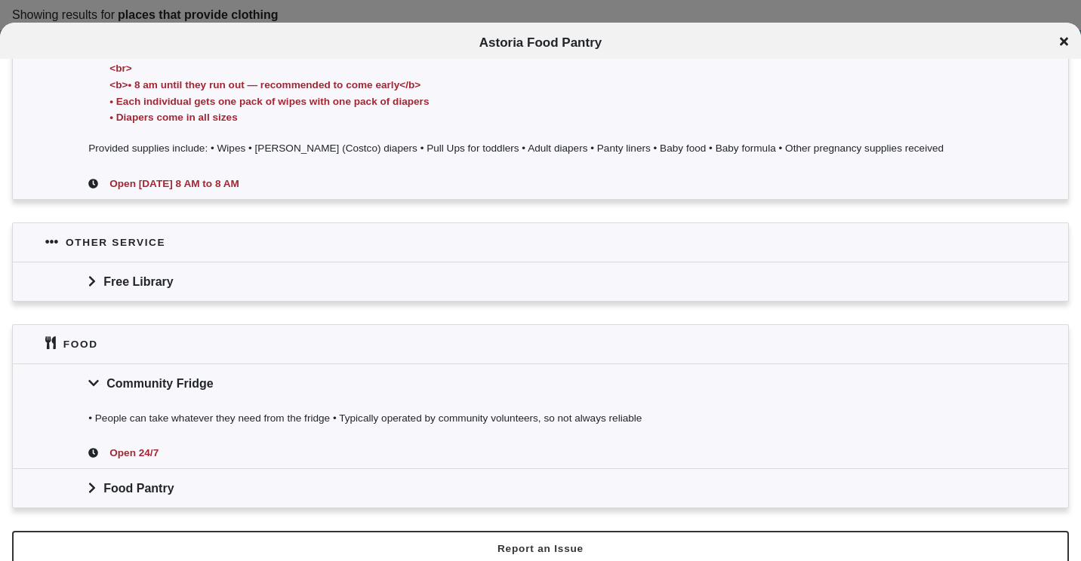
scroll to position [648, 0]
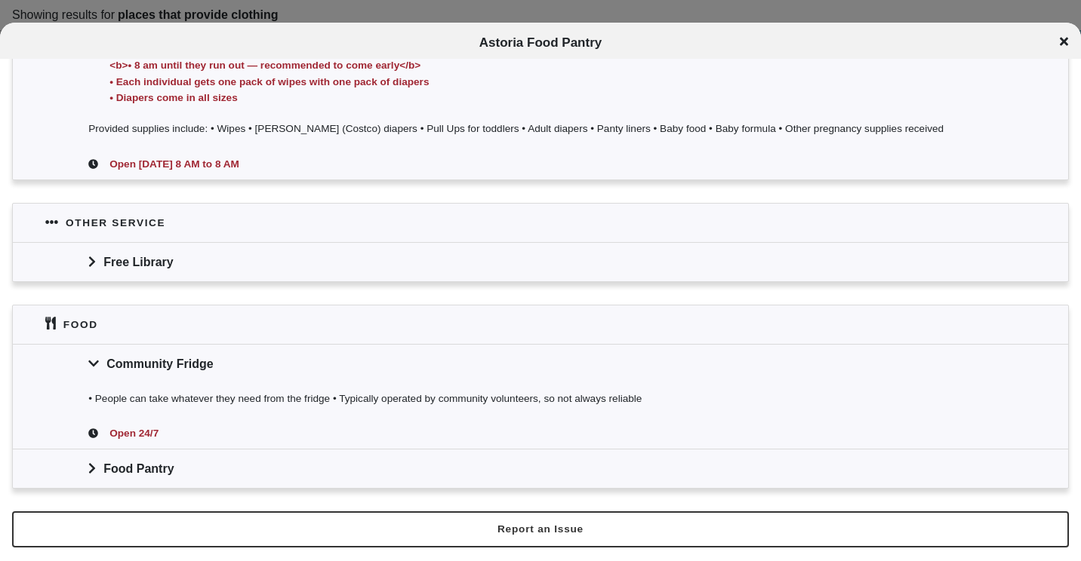
click at [129, 462] on div "Food Pantry" at bounding box center [540, 468] width 1055 height 39
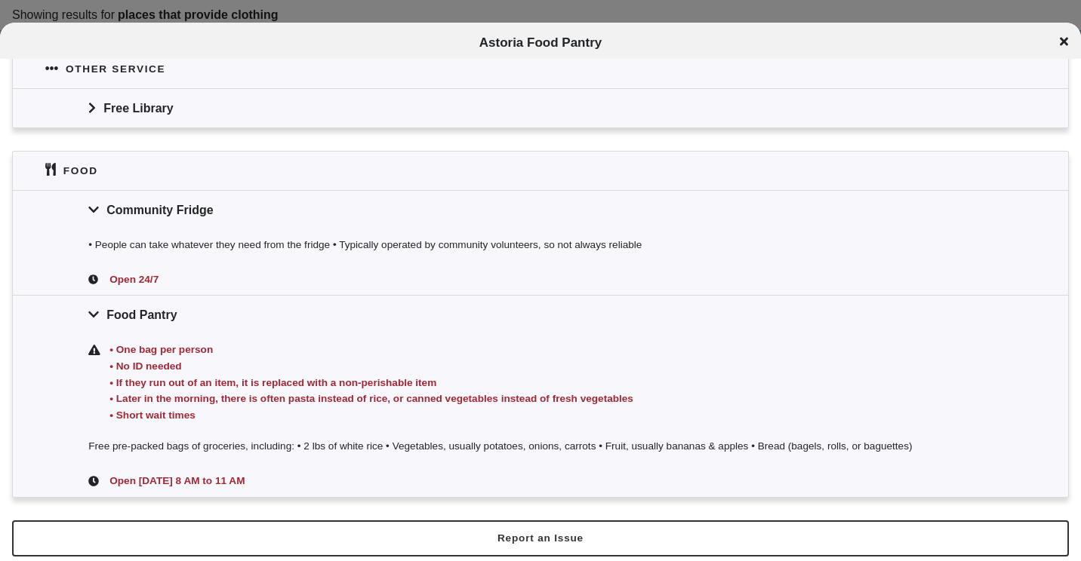
scroll to position [811, 0]
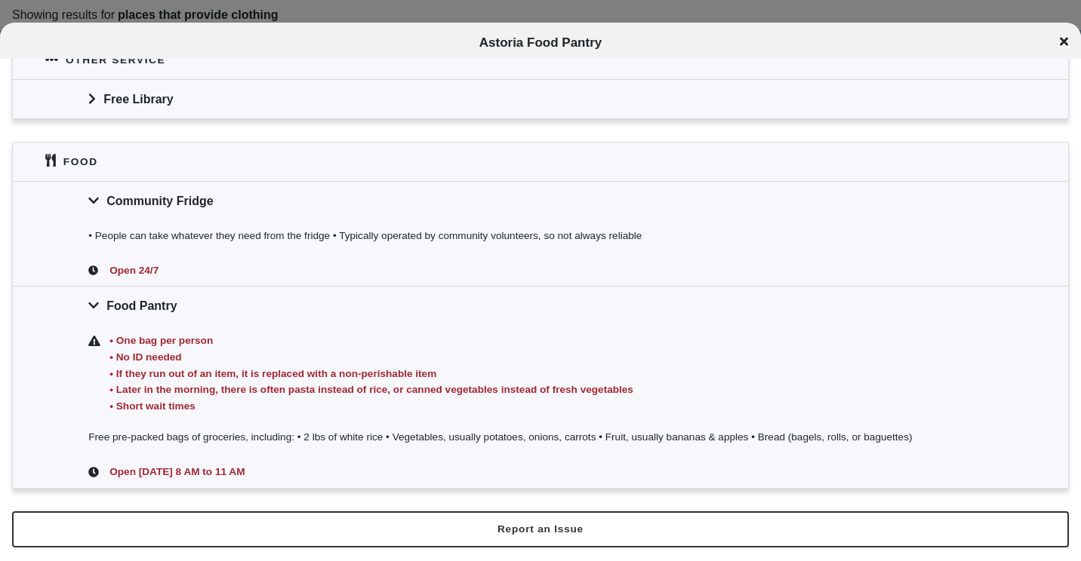
click at [1070, 41] on div "Astoria Food Pantry" at bounding box center [540, 42] width 1081 height 15
click at [1065, 42] on icon at bounding box center [1064, 41] width 8 height 8
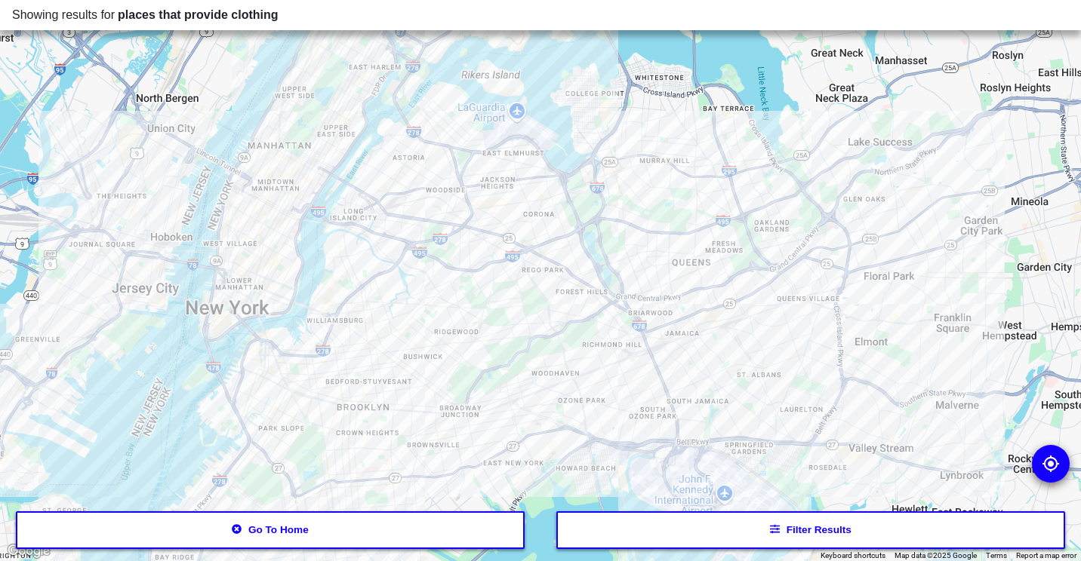
click at [421, 159] on div at bounding box center [540, 280] width 1081 height 561
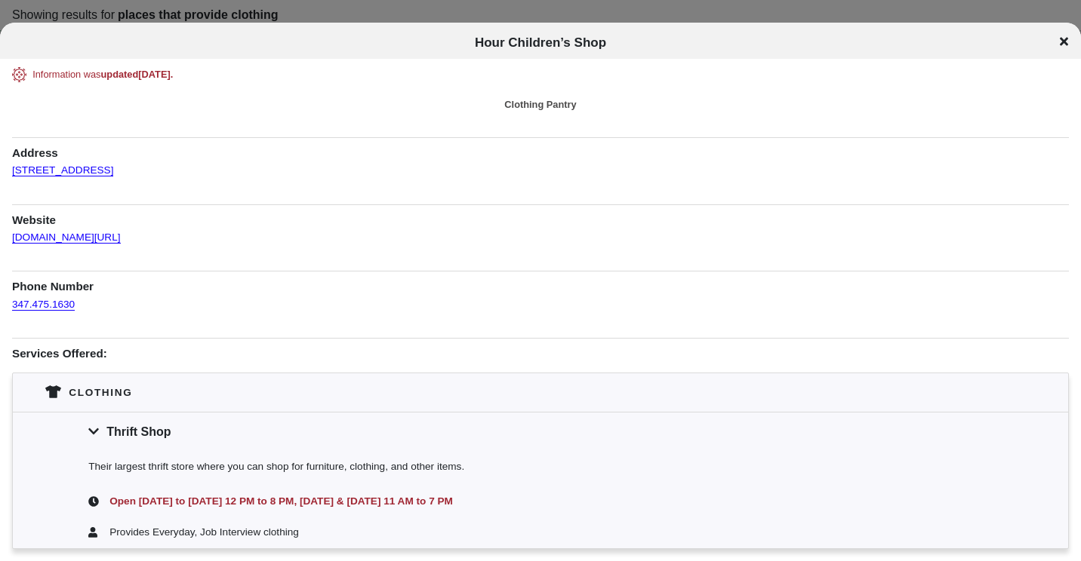
click at [1063, 46] on icon at bounding box center [1064, 41] width 8 height 12
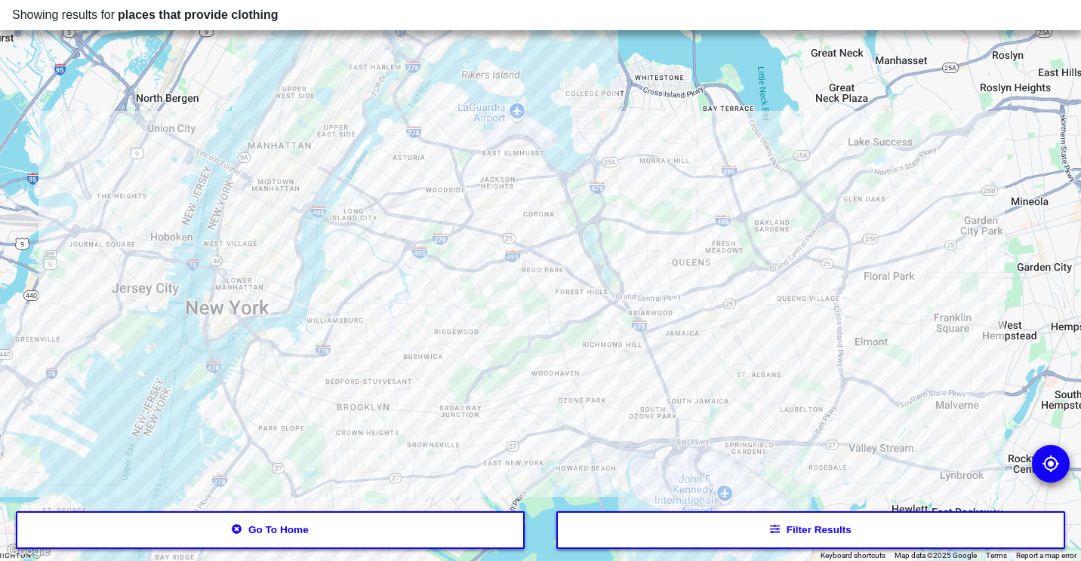
click at [430, 133] on div at bounding box center [540, 280] width 1081 height 561
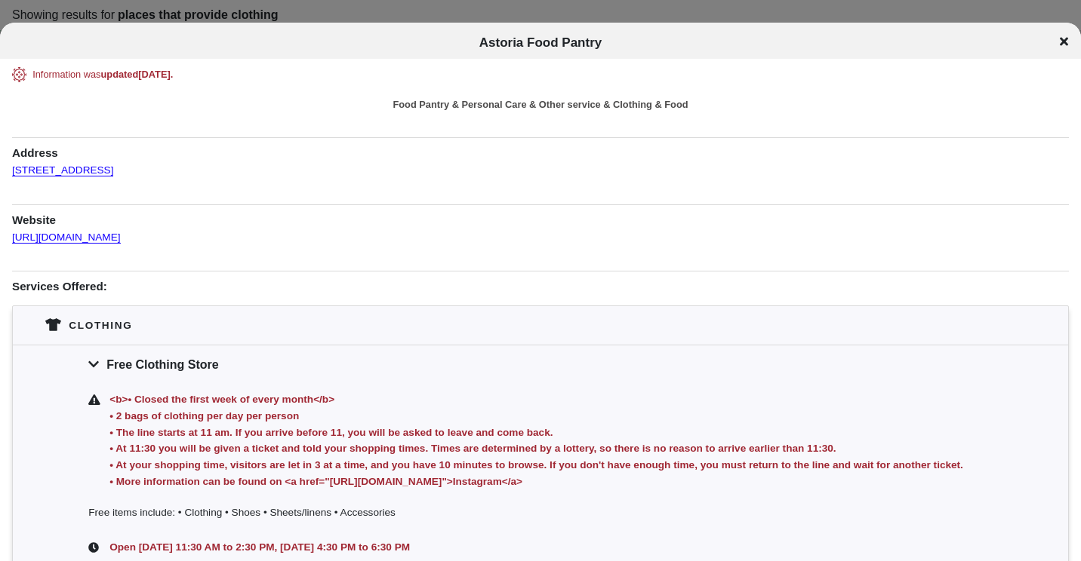
drag, startPoint x: 182, startPoint y: 235, endPoint x: -3, endPoint y: 236, distance: 184.9
click at [0, 0] on html "Showing results for places that provide clothing ← Move left → Move right ↑ Mov…" at bounding box center [540, 0] width 1081 height 0
drag, startPoint x: -3, startPoint y: 236, endPoint x: 426, endPoint y: 265, distance: 430.4
click at [426, 265] on div "Information was updated [DATE] . Food Pantry & Personal Care & Other service & …" at bounding box center [540, 487] width 1057 height 841
drag, startPoint x: 213, startPoint y: 242, endPoint x: -3, endPoint y: 246, distance: 215.9
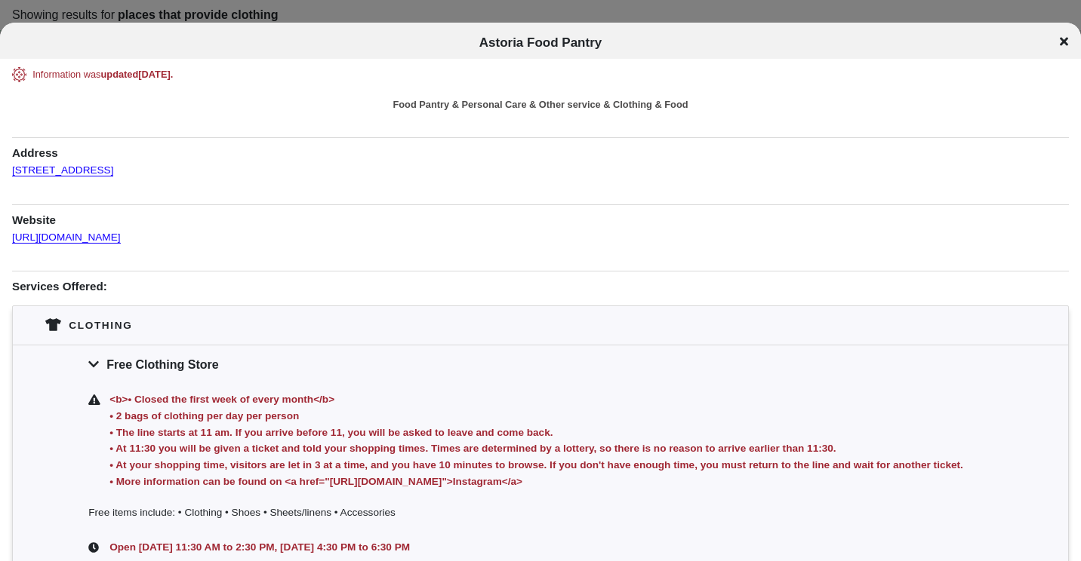
click at [0, 0] on html "Showing results for places that provide clothing ← Move left → Move right ↑ Mov…" at bounding box center [540, 0] width 1081 height 0
drag, startPoint x: -3, startPoint y: 246, endPoint x: 248, endPoint y: 251, distance: 251.3
click at [279, 251] on div "Information was updated [DATE] . Food Pantry & Personal Care & Other service & …" at bounding box center [540, 487] width 1057 height 841
drag, startPoint x: 186, startPoint y: 241, endPoint x: 9, endPoint y: 240, distance: 176.6
click at [9, 240] on div "Information was updated [DATE] . Food Pantry & Personal Care & Other service & …" at bounding box center [540, 487] width 1081 height 841
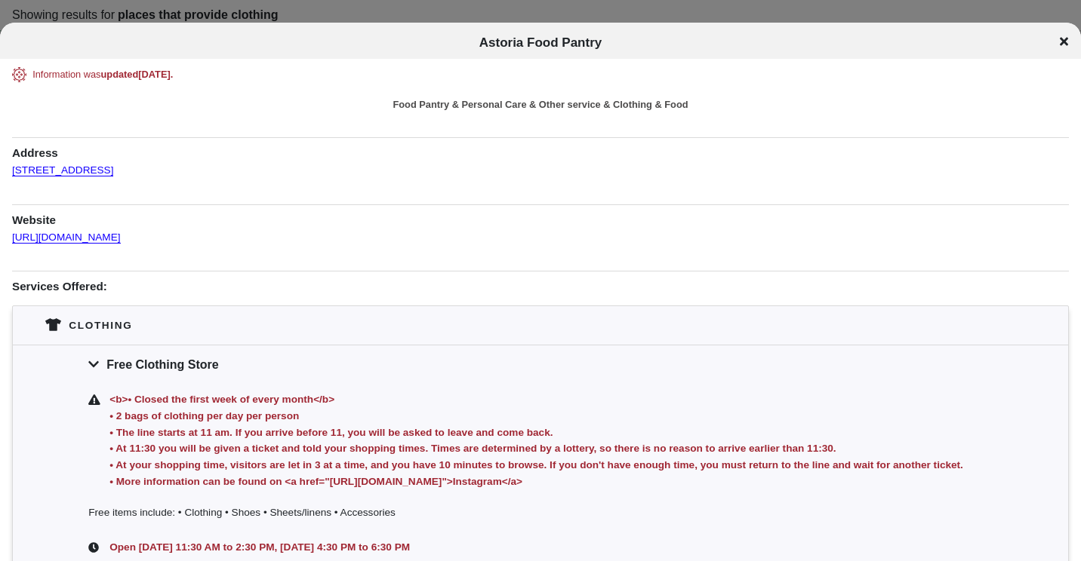
copy link "[URL][DOMAIN_NAME]"
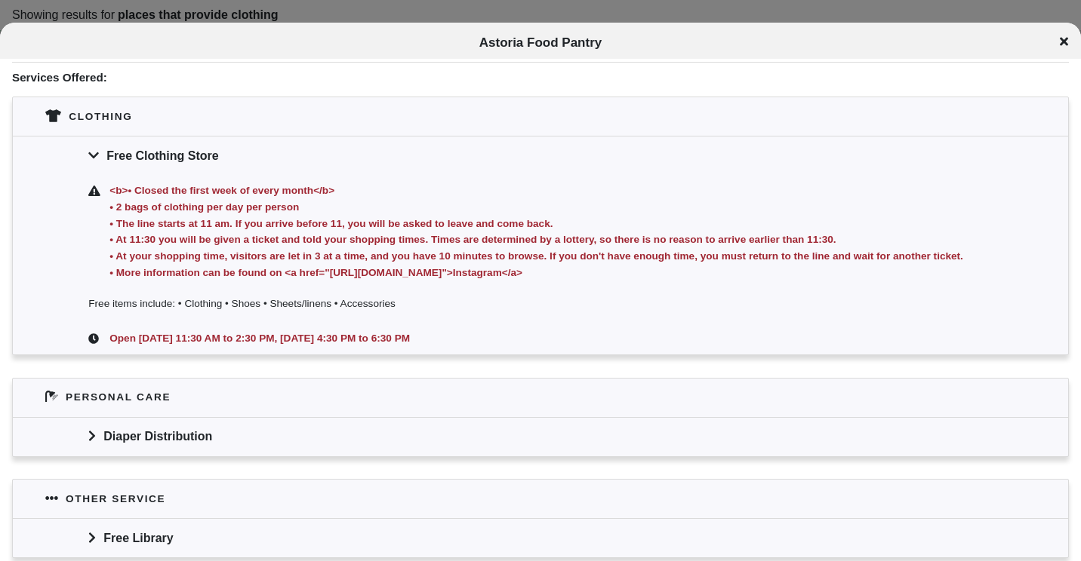
scroll to position [226, 0]
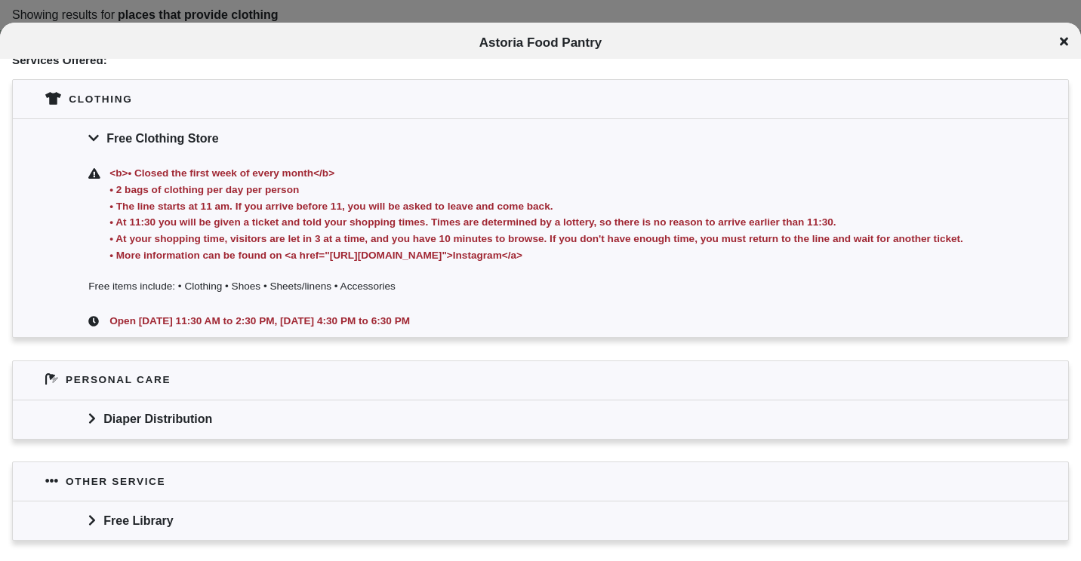
click at [19, 288] on div "Free items include: • Clothing • Shoes • Sheets/linens • Accessories" at bounding box center [540, 288] width 1055 height 35
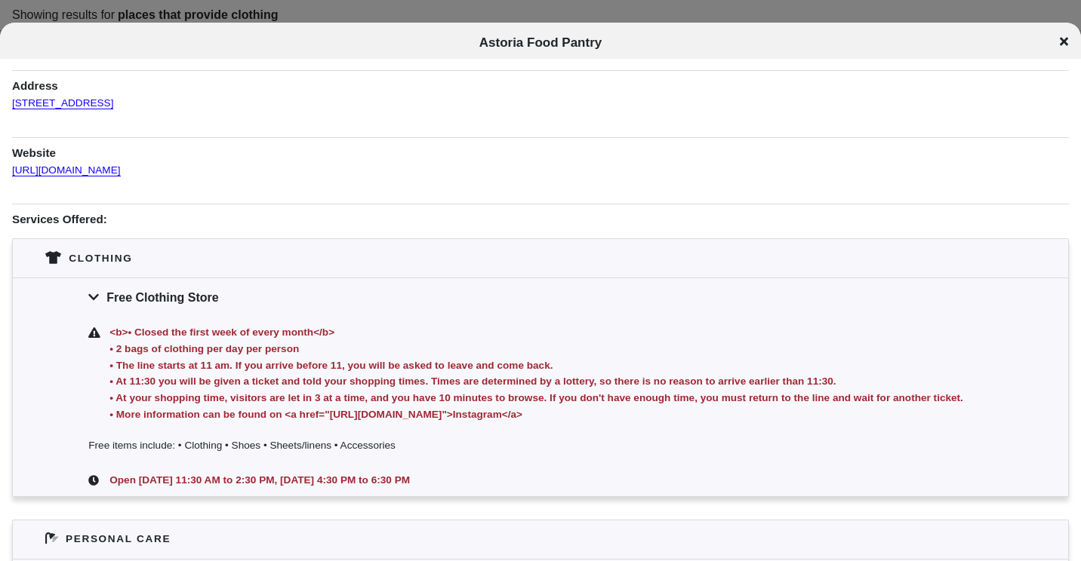
scroll to position [0, 0]
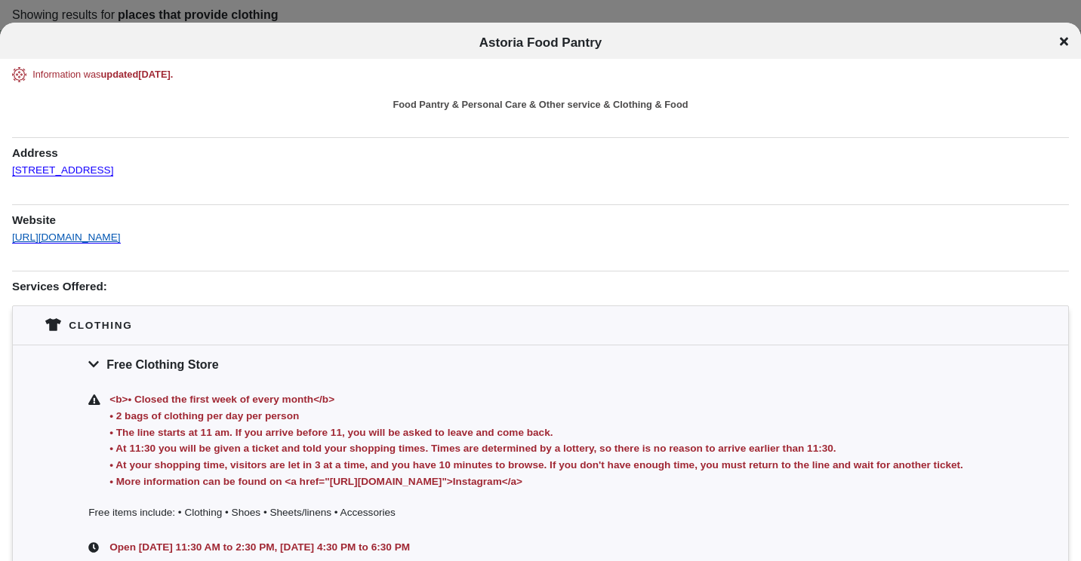
click at [121, 232] on link "[URL][DOMAIN_NAME]" at bounding box center [66, 231] width 109 height 23
click at [1060, 41] on icon at bounding box center [1064, 41] width 8 height 12
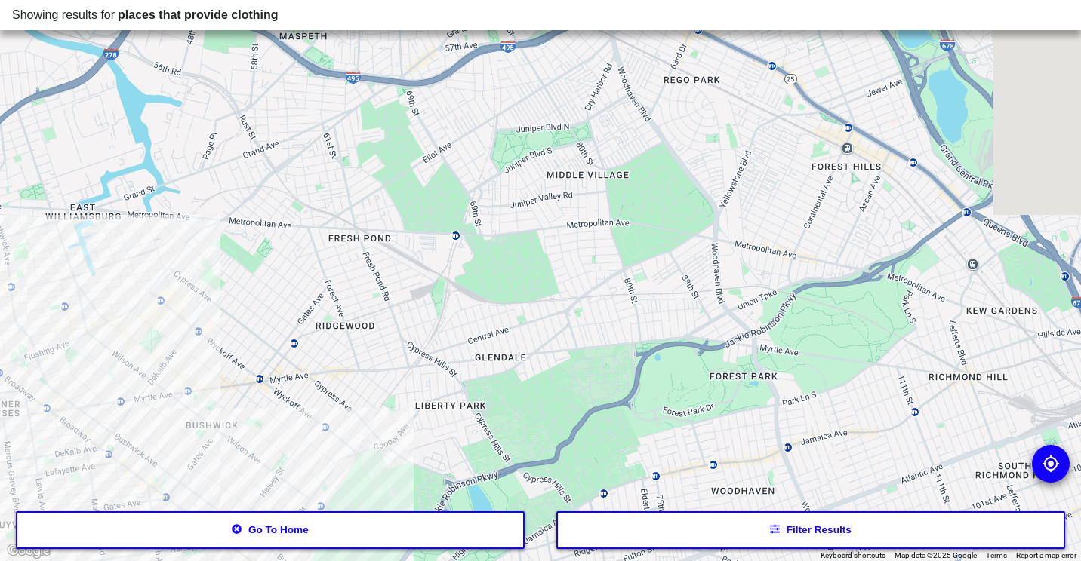
drag, startPoint x: 661, startPoint y: 457, endPoint x: 112, endPoint y: 334, distance: 562.3
click at [112, 334] on div at bounding box center [540, 280] width 1081 height 561
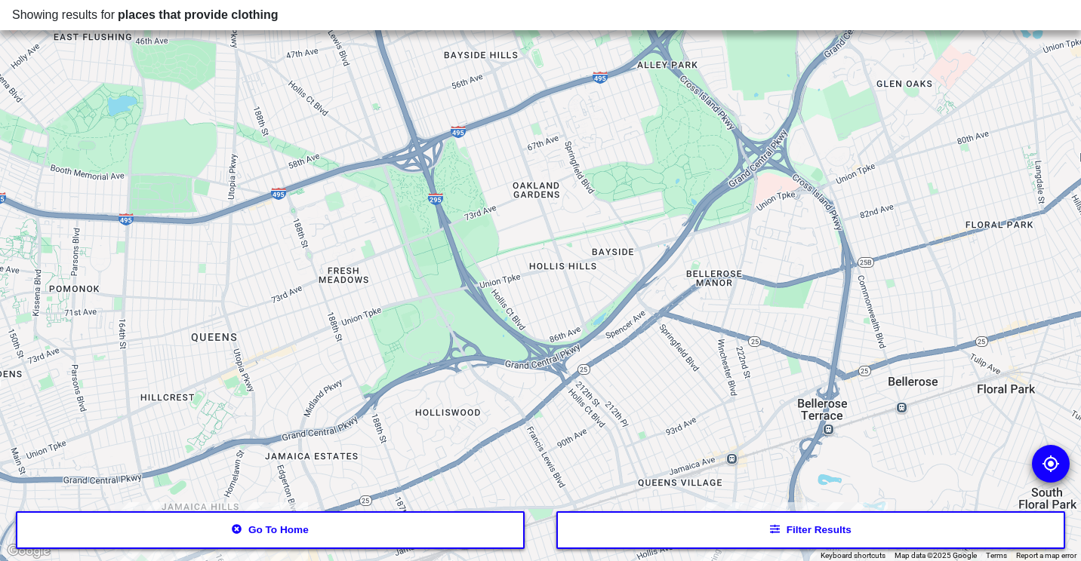
drag, startPoint x: 589, startPoint y: 245, endPoint x: 570, endPoint y: 454, distance: 209.9
click at [570, 454] on div at bounding box center [540, 280] width 1081 height 561
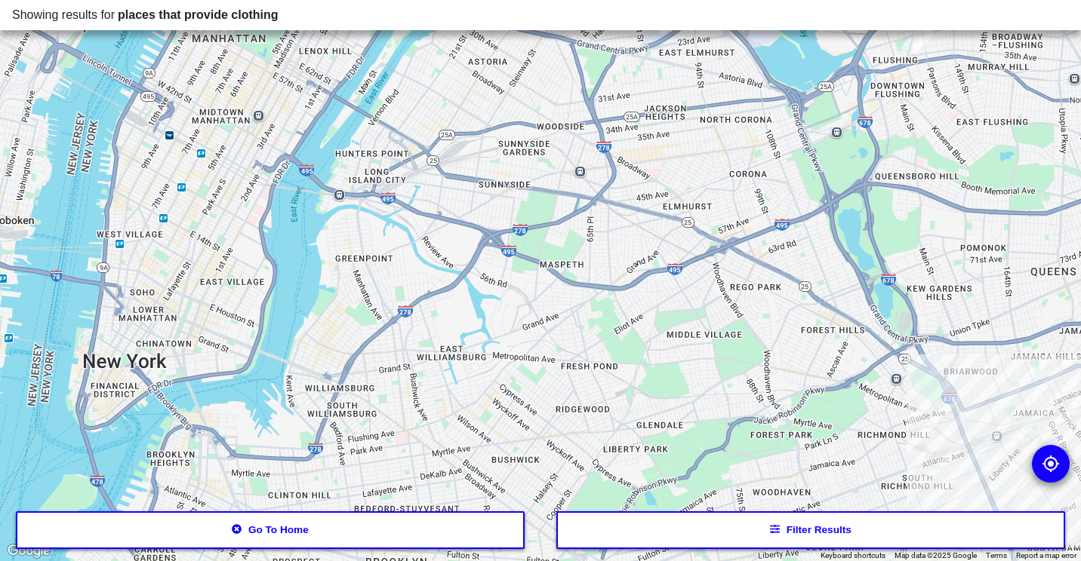
drag, startPoint x: 155, startPoint y: 220, endPoint x: 916, endPoint y: 277, distance: 763.6
click at [916, 277] on div at bounding box center [540, 280] width 1081 height 561
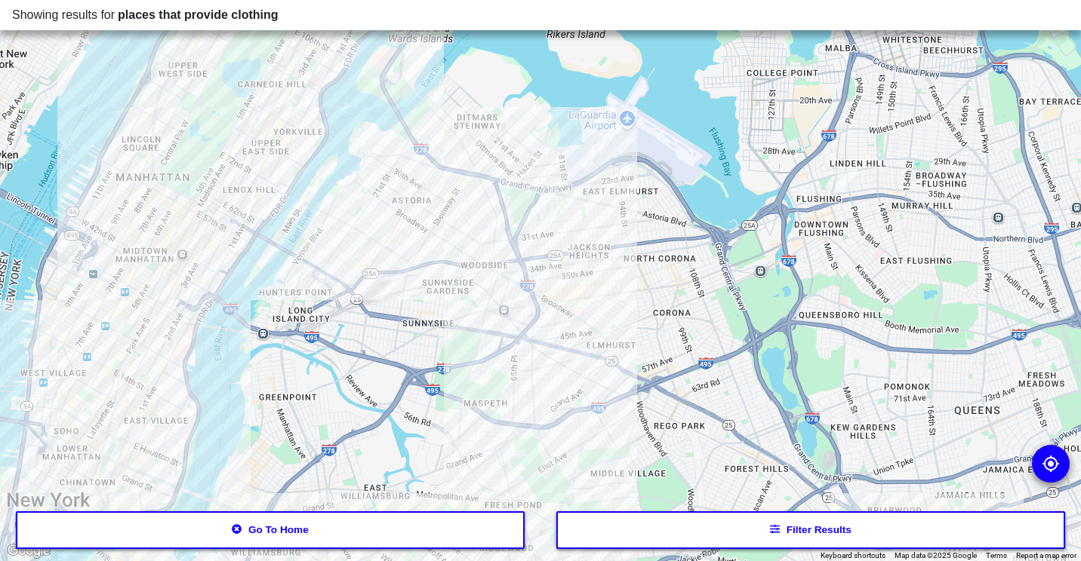
drag, startPoint x: 683, startPoint y: 277, endPoint x: 606, endPoint y: 420, distance: 162.7
click at [606, 420] on div at bounding box center [540, 280] width 1081 height 561
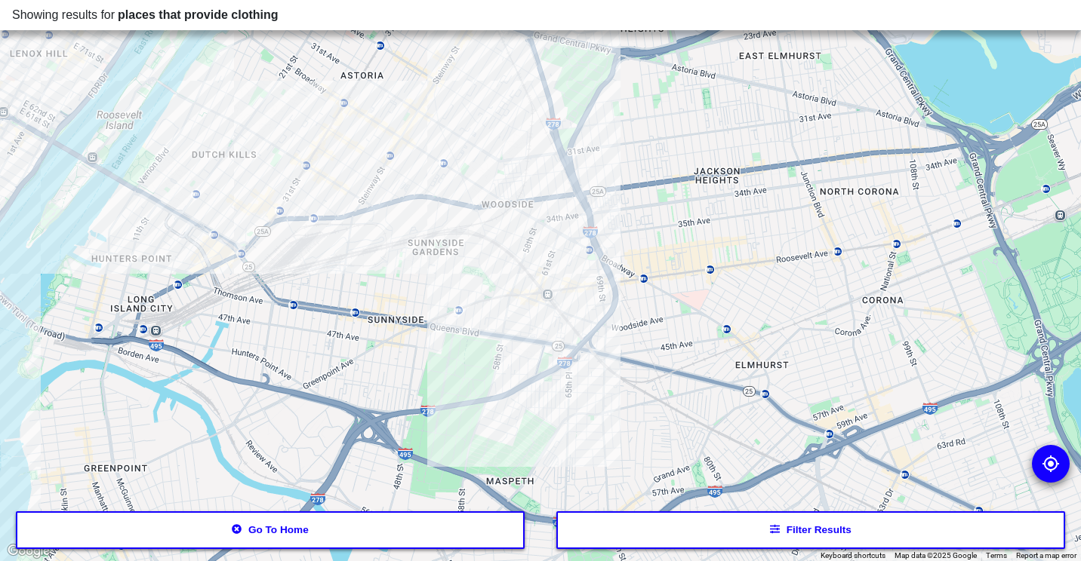
click at [547, 286] on div at bounding box center [540, 280] width 1081 height 561
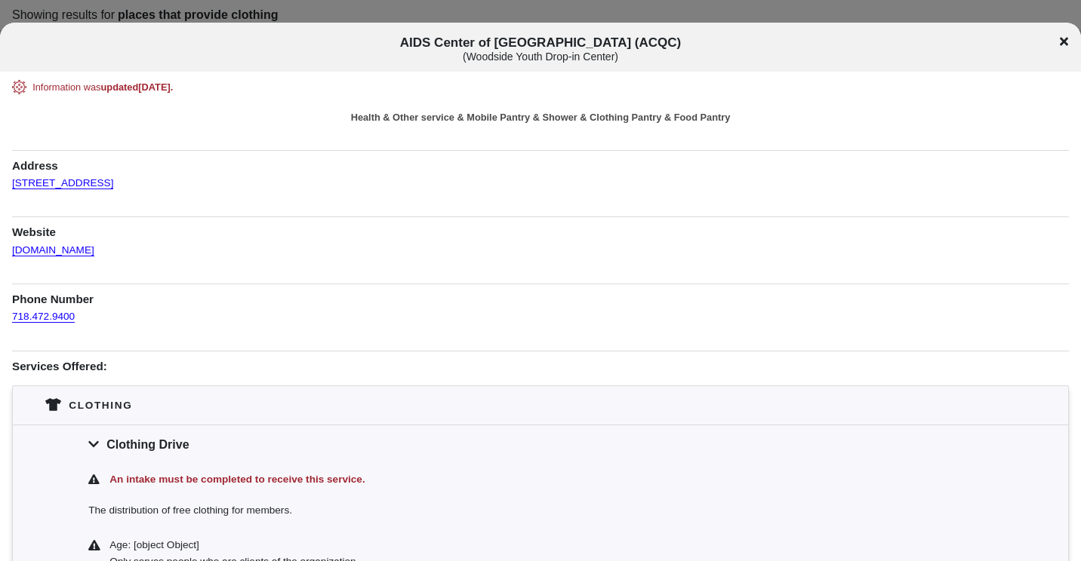
drag, startPoint x: 1063, startPoint y: 43, endPoint x: 1055, endPoint y: 45, distance: 7.7
click at [1064, 43] on icon at bounding box center [1064, 41] width 8 height 8
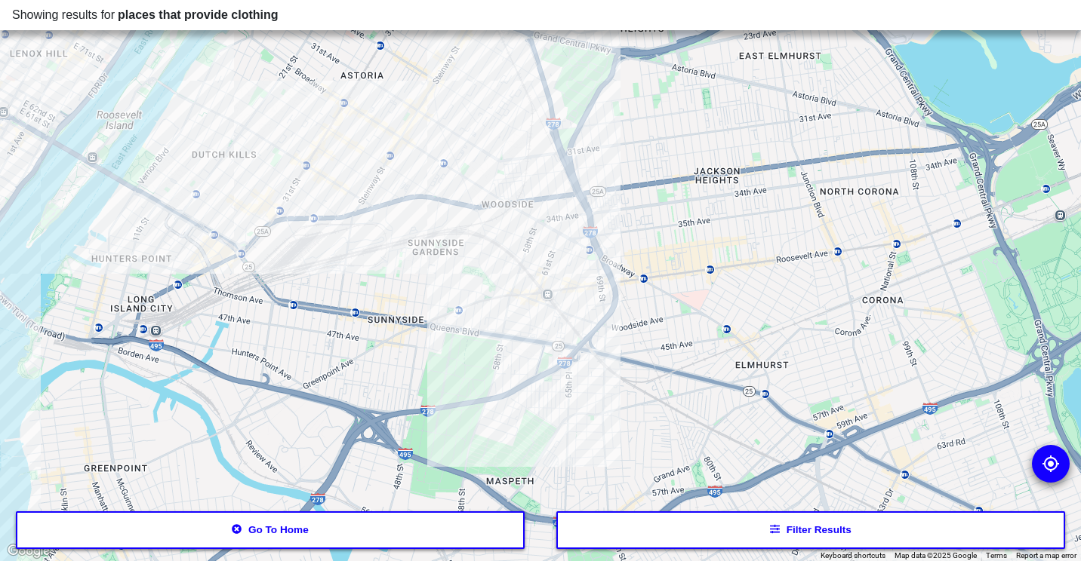
click at [228, 103] on div at bounding box center [540, 280] width 1081 height 561
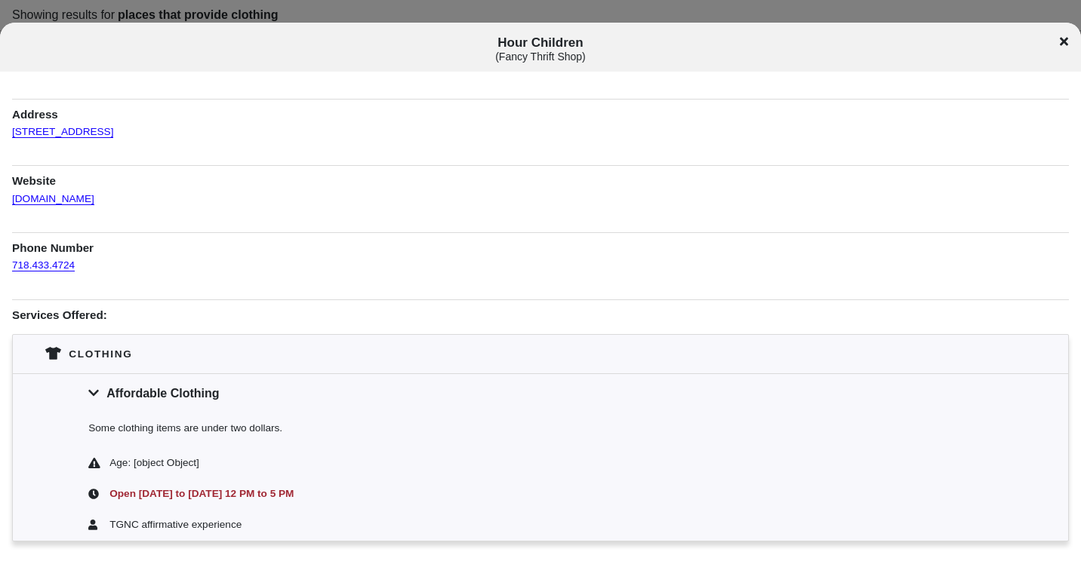
scroll to position [104, 0]
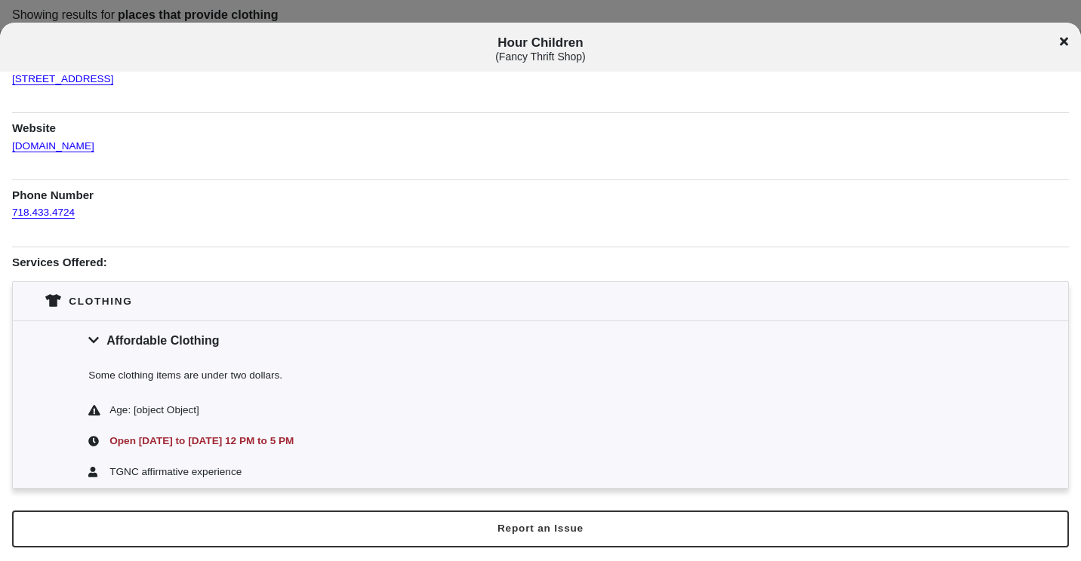
click at [1067, 47] on icon at bounding box center [1064, 41] width 8 height 12
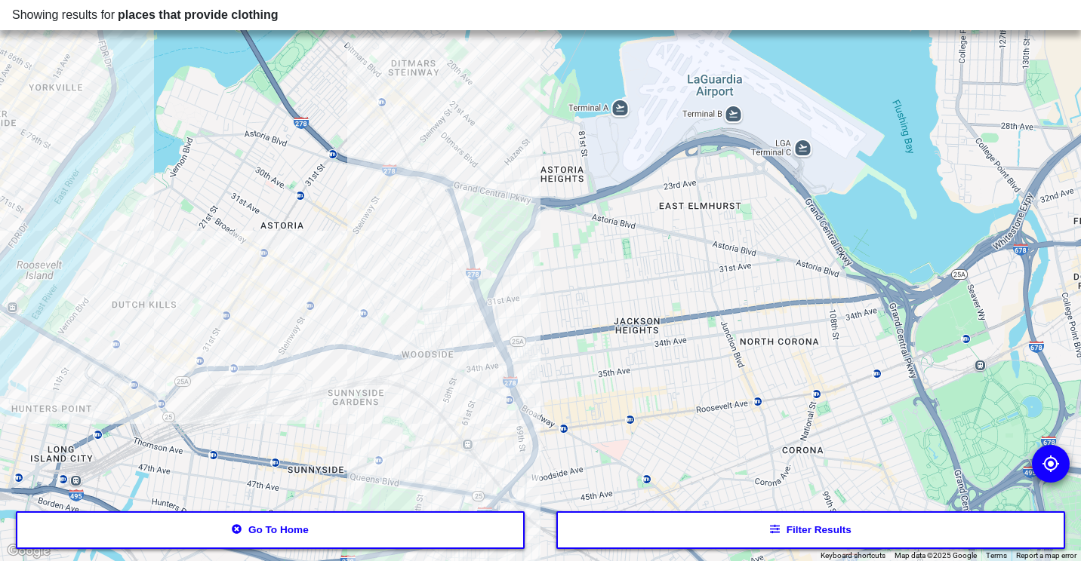
drag, startPoint x: 375, startPoint y: 211, endPoint x: 285, endPoint y: 371, distance: 182.8
click at [285, 385] on div at bounding box center [540, 280] width 1081 height 561
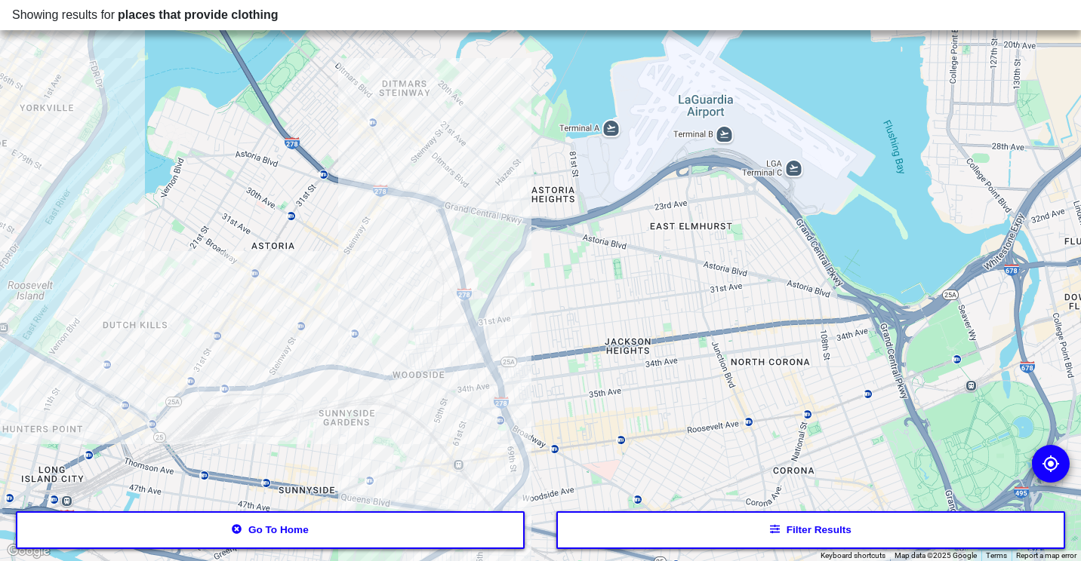
click at [322, 275] on div at bounding box center [540, 280] width 1081 height 561
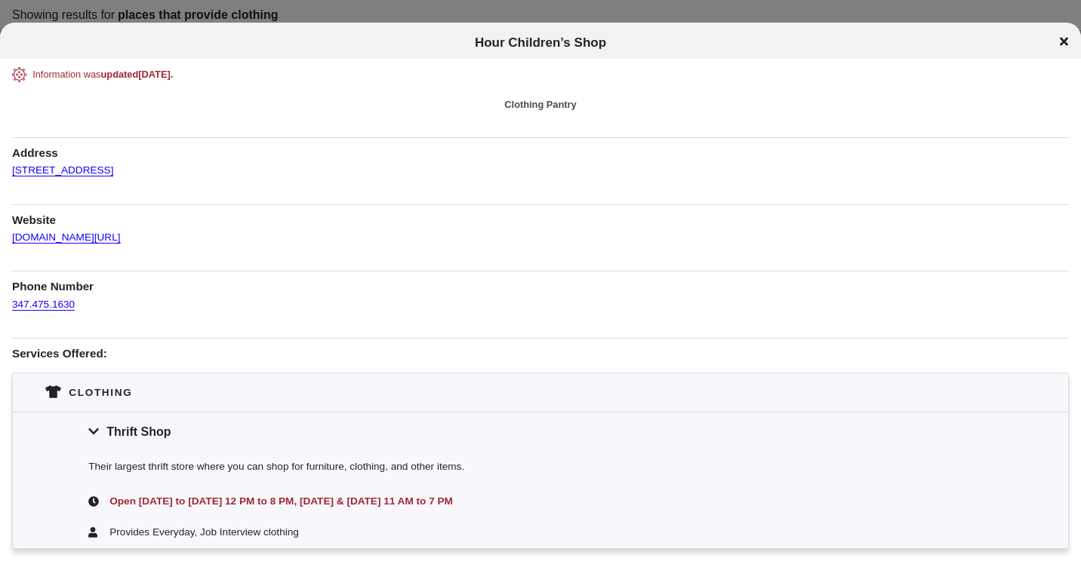
click at [1060, 41] on icon at bounding box center [1064, 41] width 8 height 12
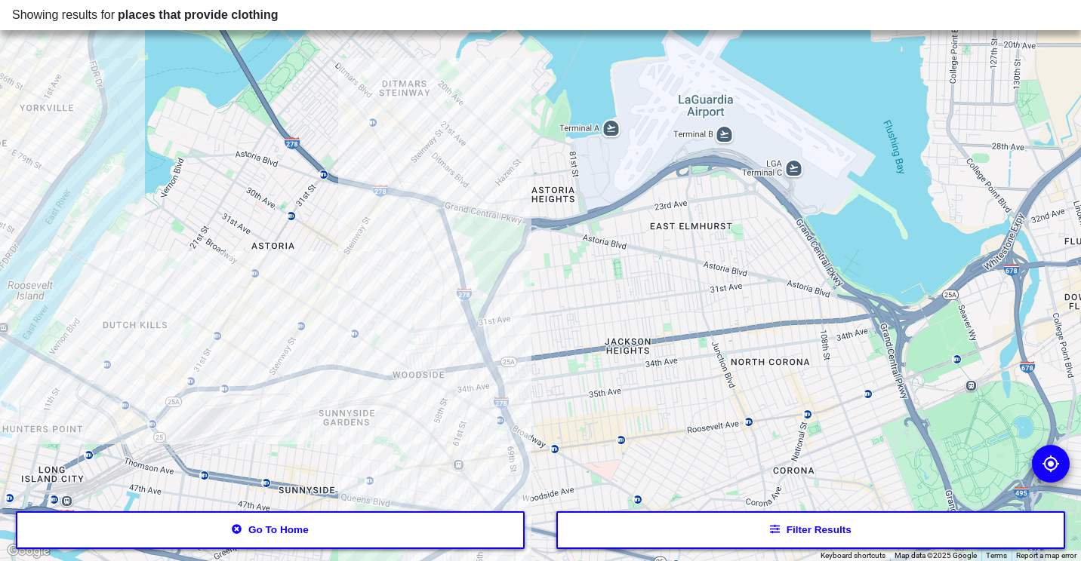
click at [136, 278] on div at bounding box center [540, 280] width 1081 height 561
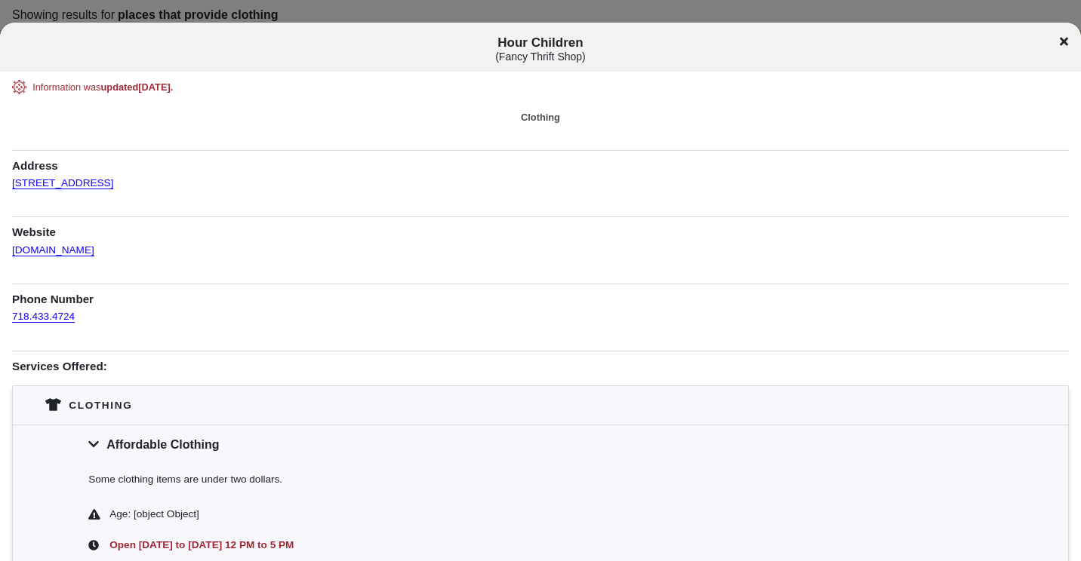
click at [1064, 47] on icon at bounding box center [1064, 41] width 8 height 12
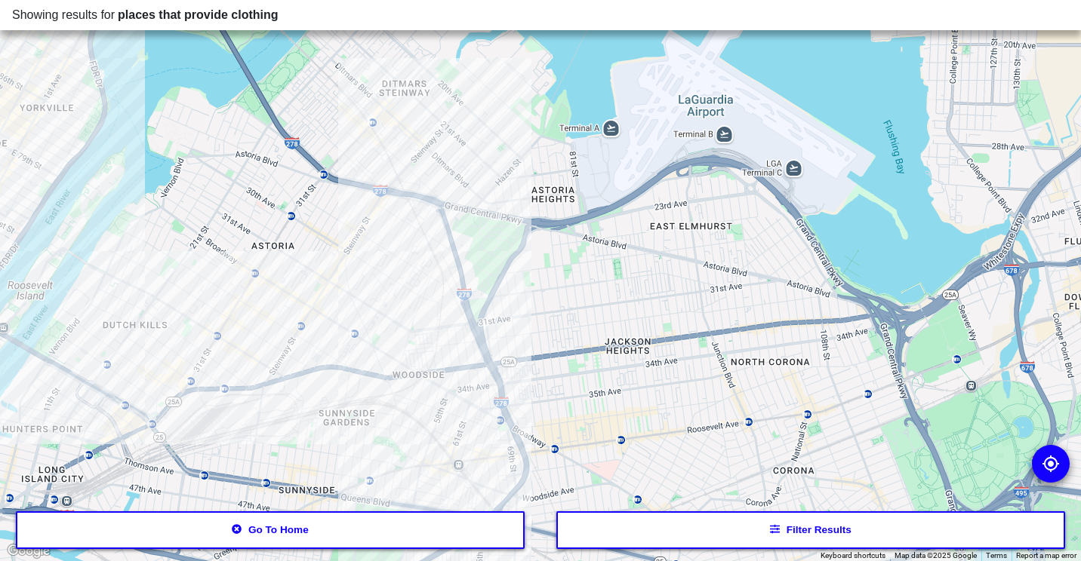
click at [319, 269] on div at bounding box center [540, 280] width 1081 height 561
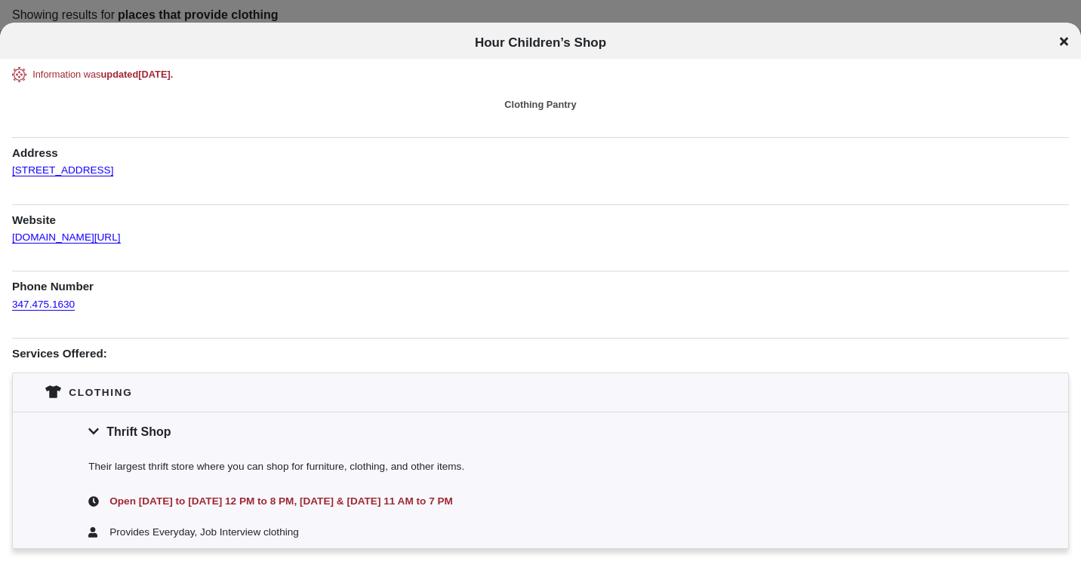
click at [1066, 58] on div "Hour Children’s Shop" at bounding box center [540, 41] width 1081 height 36
click at [1064, 42] on icon at bounding box center [1064, 41] width 8 height 8
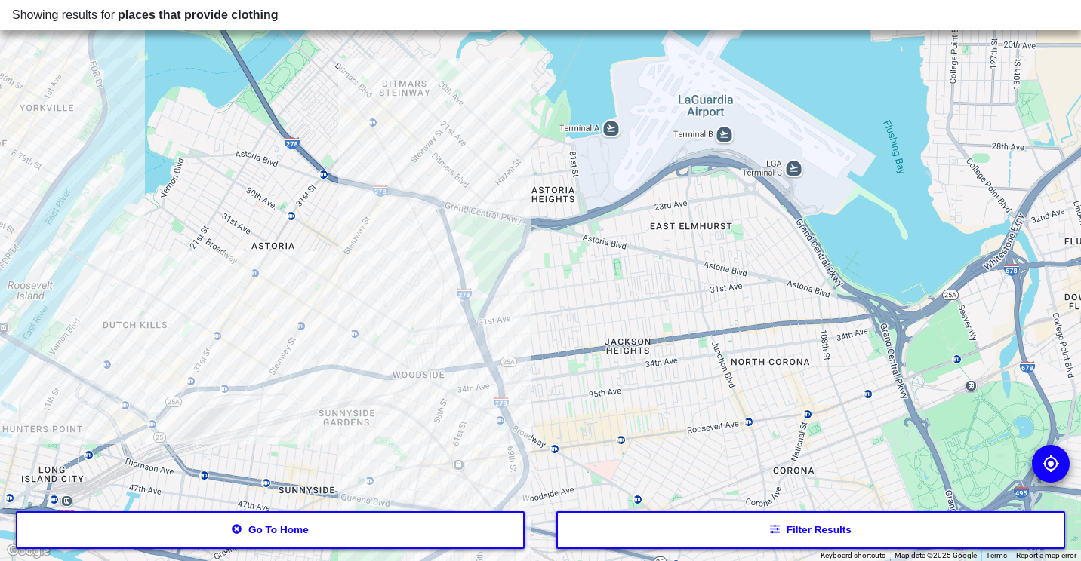
click at [365, 207] on div at bounding box center [540, 280] width 1081 height 561
